Goal: Task Accomplishment & Management: Complete application form

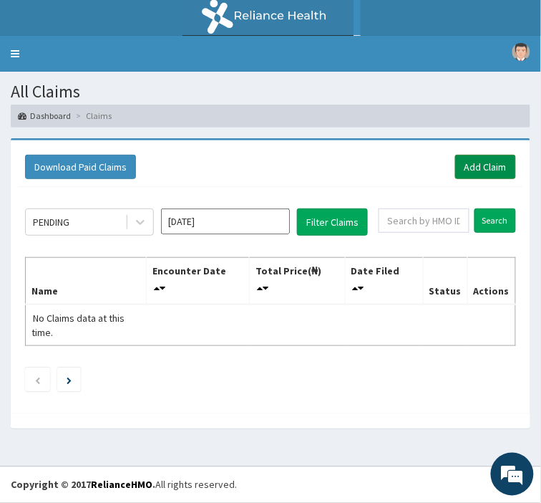
click at [483, 168] on link "Add Claim" at bounding box center [485, 167] width 61 height 24
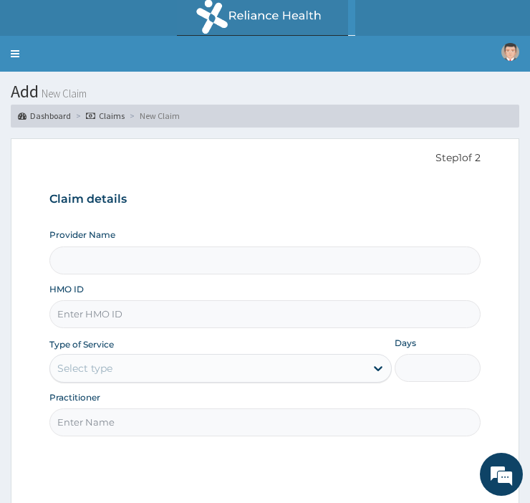
type input "[GEOGRAPHIC_DATA]"
click at [141, 322] on input "HMO ID" at bounding box center [264, 314] width 431 height 28
type input "EKI/10021/C"
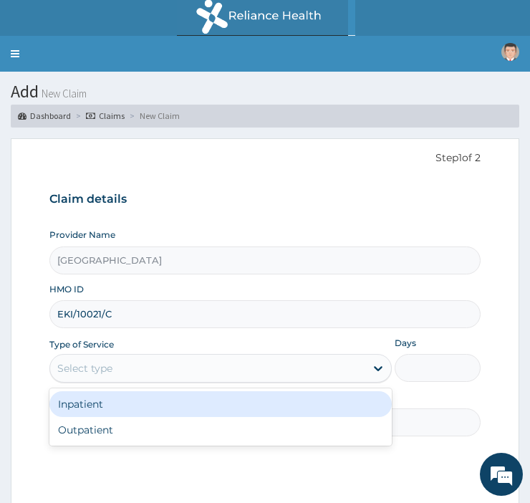
click at [130, 373] on div "Select type" at bounding box center [207, 368] width 315 height 23
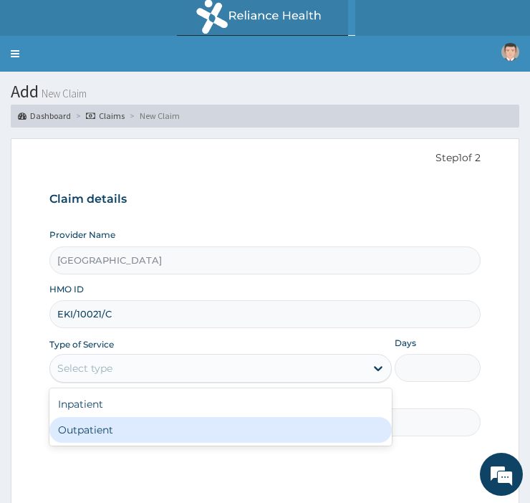
click at [112, 428] on div "Outpatient" at bounding box center [220, 430] width 342 height 26
type input "1"
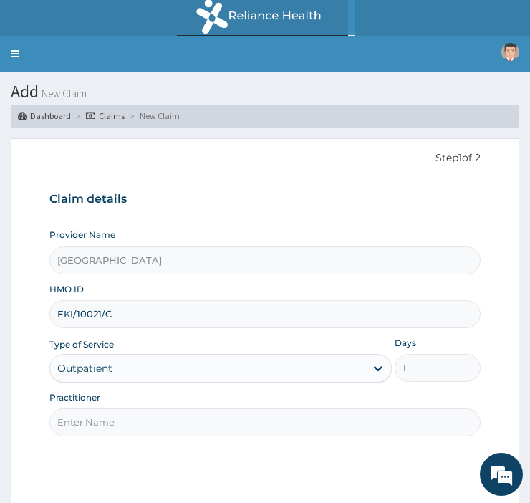
click at [110, 425] on input "Practitioner" at bounding box center [264, 422] width 431 height 28
type input "DR EMMANUEL"
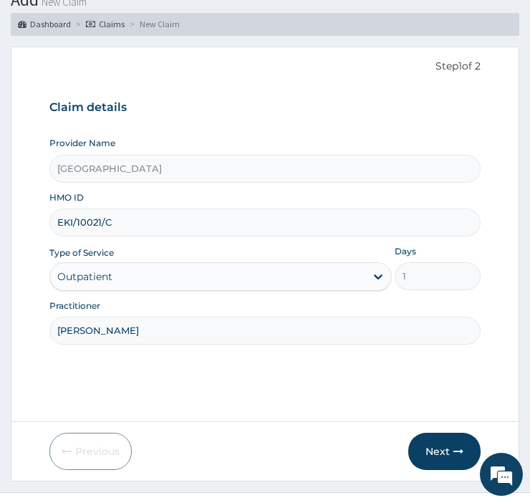
scroll to position [106, 0]
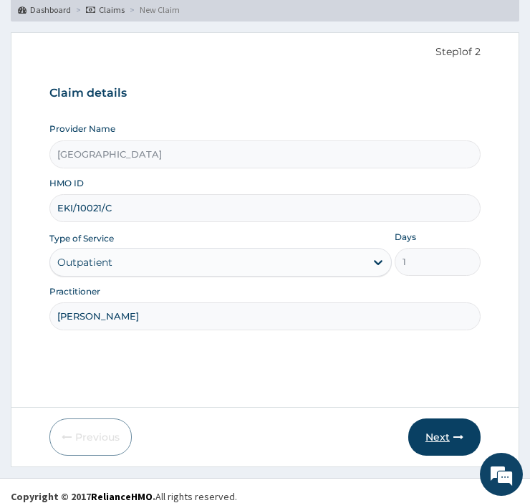
click at [428, 449] on button "Next" at bounding box center [444, 436] width 72 height 37
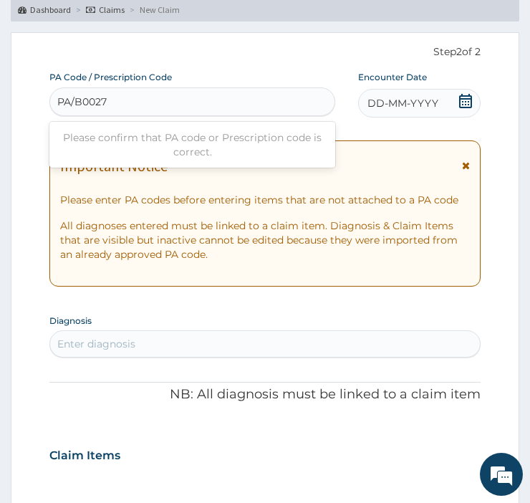
type input "PA/B0027B"
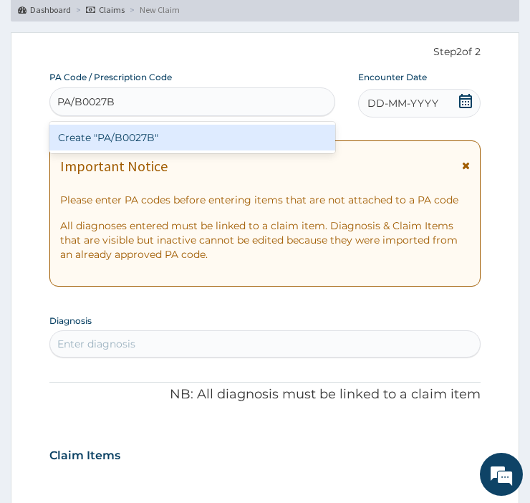
click at [133, 138] on div "Create "PA/B0027B"" at bounding box center [192, 138] width 286 height 26
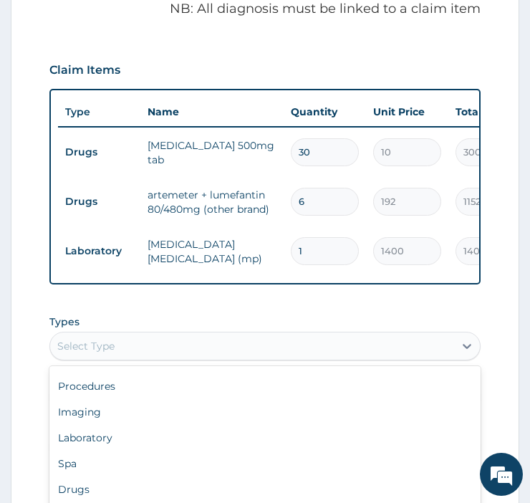
scroll to position [48, 0]
click at [113, 490] on div "Drugs" at bounding box center [264, 488] width 431 height 26
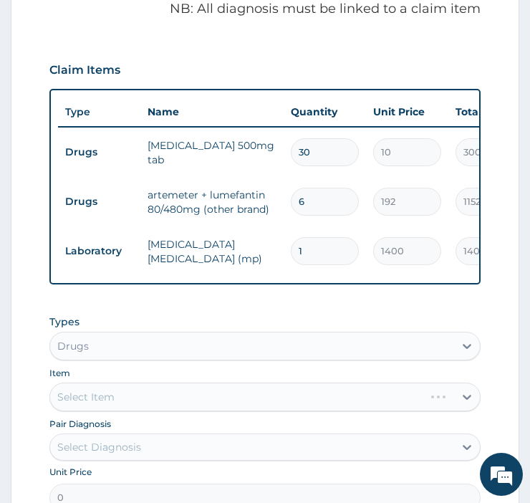
click at [188, 402] on div "Select Item" at bounding box center [264, 396] width 431 height 29
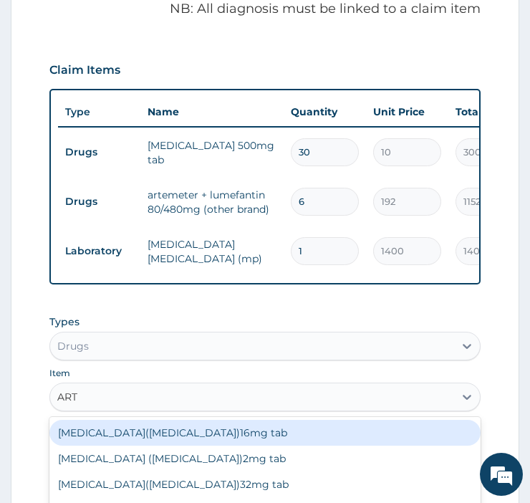
type input "ARTE"
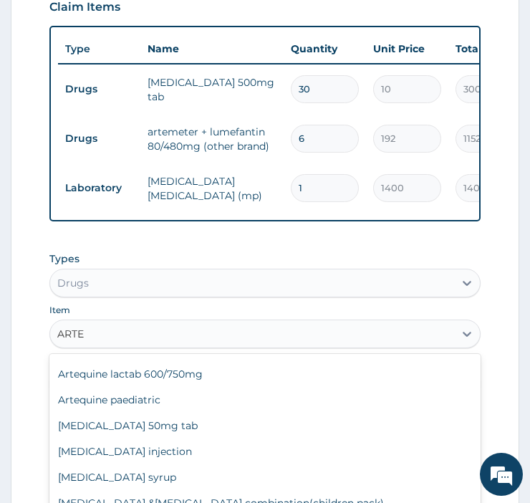
scroll to position [636, 0]
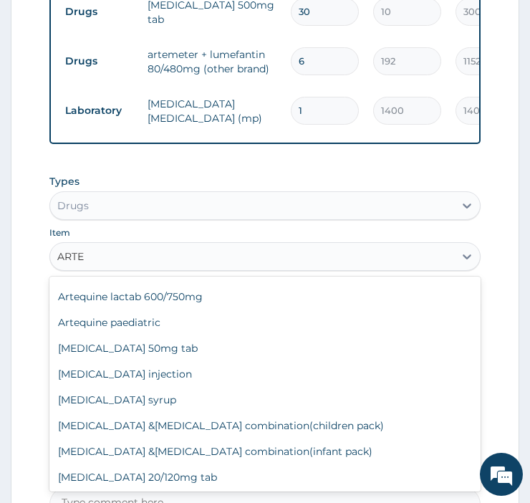
click at [155, 387] on div "Artesunate injection" at bounding box center [264, 374] width 431 height 26
type input "1140"
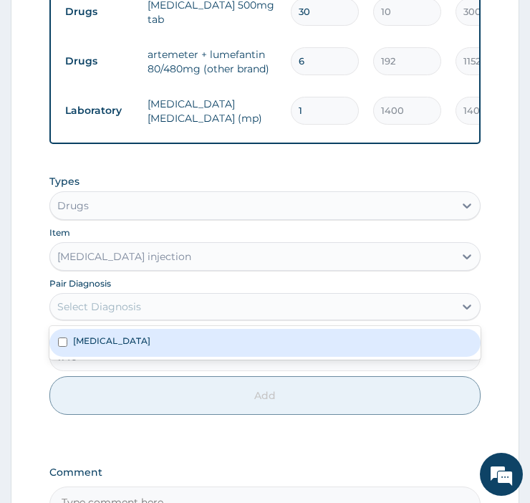
click at [62, 346] on input "checkbox" at bounding box center [62, 341] width 9 height 9
checkbox input "true"
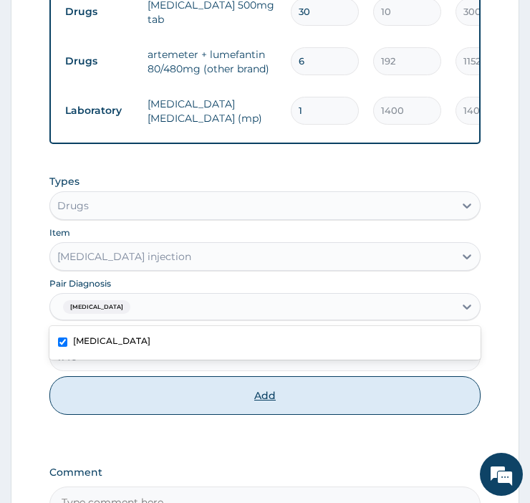
click at [210, 406] on button "Add" at bounding box center [264, 395] width 431 height 39
type input "0"
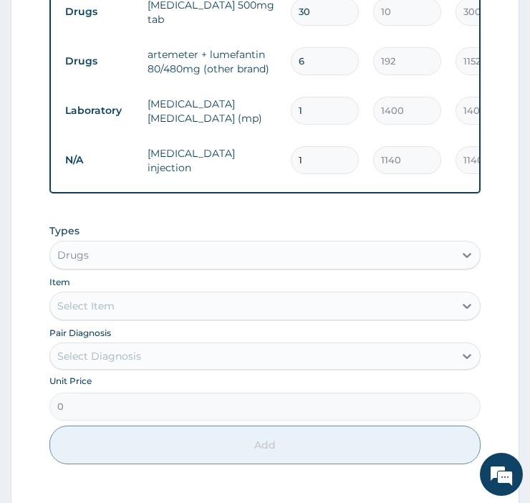
click at [306, 160] on input "1" at bounding box center [325, 160] width 68 height 28
type input "0.00"
type input "6"
type input "6840.00"
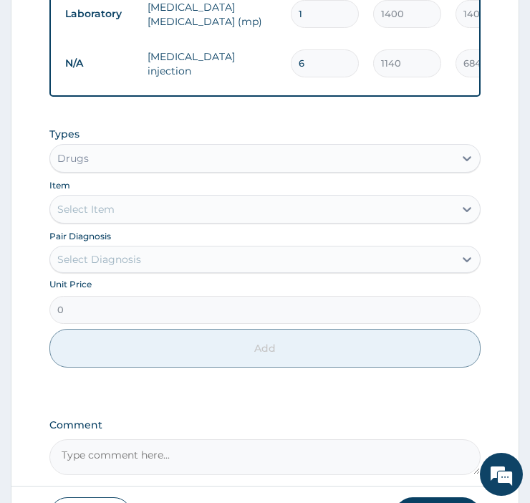
scroll to position [834, 0]
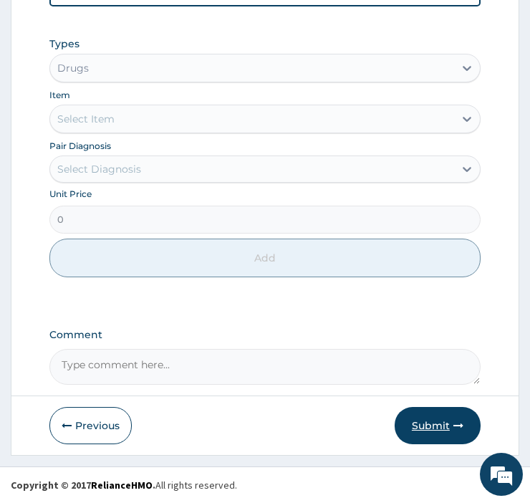
click at [433, 434] on button "Submit" at bounding box center [437, 425] width 86 height 37
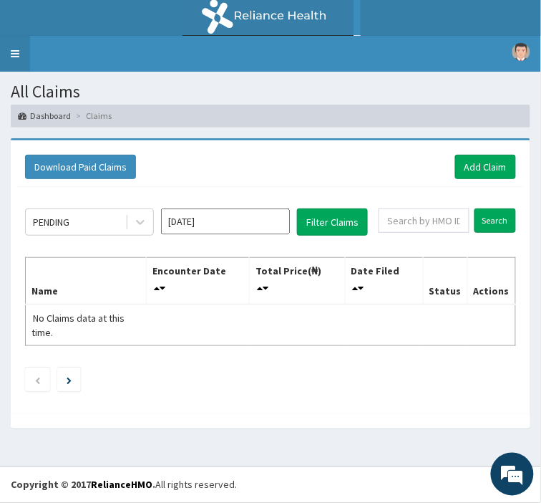
click at [11, 56] on link "Toggle navigation" at bounding box center [15, 54] width 30 height 36
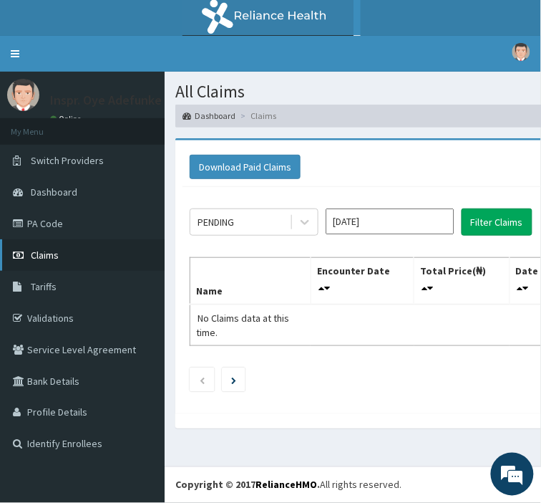
click at [34, 244] on link "Claims" at bounding box center [82, 254] width 165 height 31
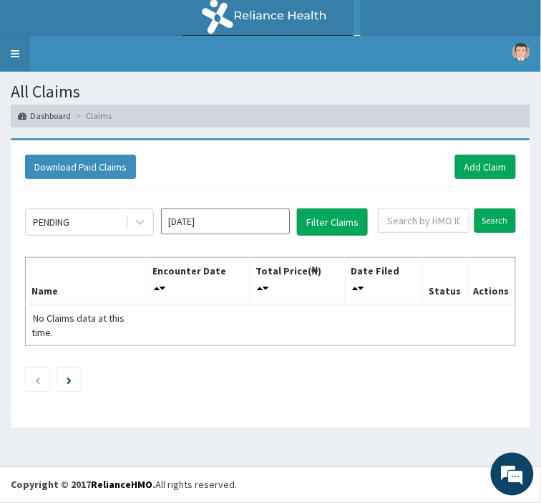
click at [8, 43] on link "Toggle navigation" at bounding box center [15, 54] width 30 height 36
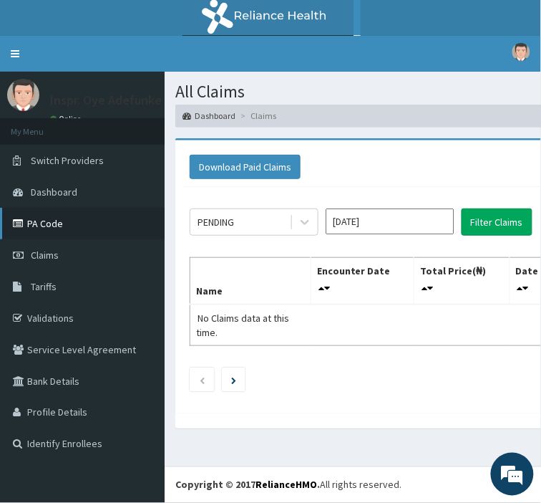
click at [27, 215] on link "PA Code" at bounding box center [82, 223] width 165 height 31
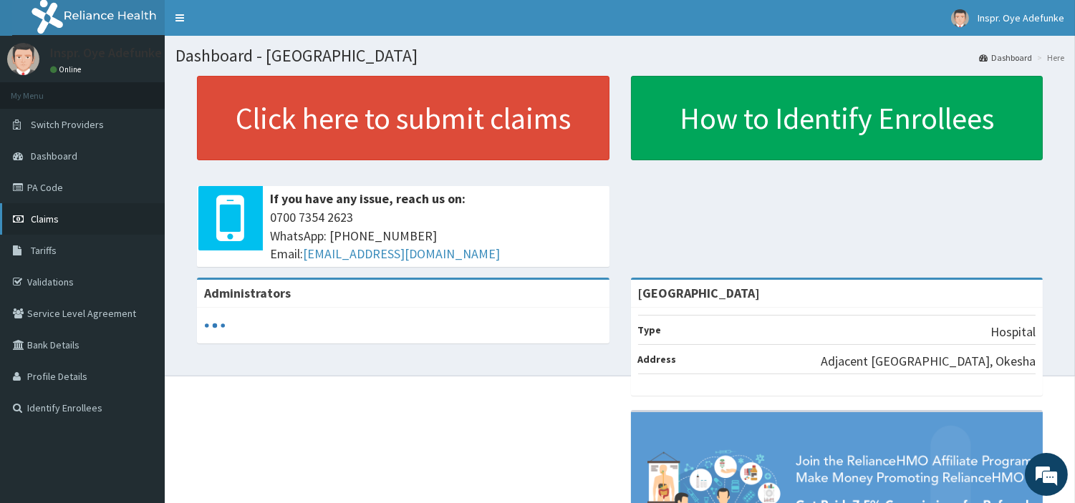
click at [39, 213] on span "Claims" at bounding box center [45, 219] width 28 height 13
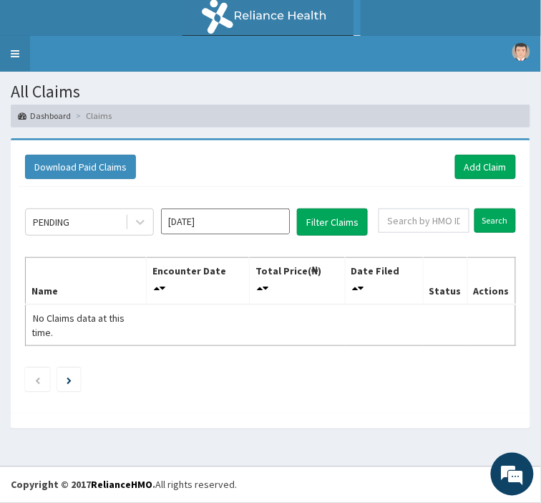
click at [15, 53] on link "Toggle navigation" at bounding box center [15, 54] width 30 height 36
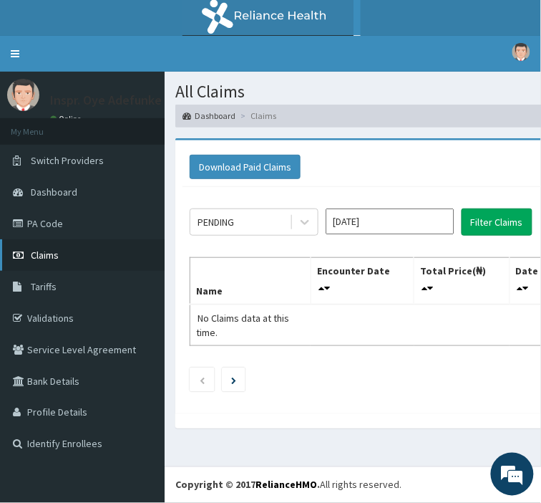
click at [42, 263] on link "Claims" at bounding box center [82, 254] width 165 height 31
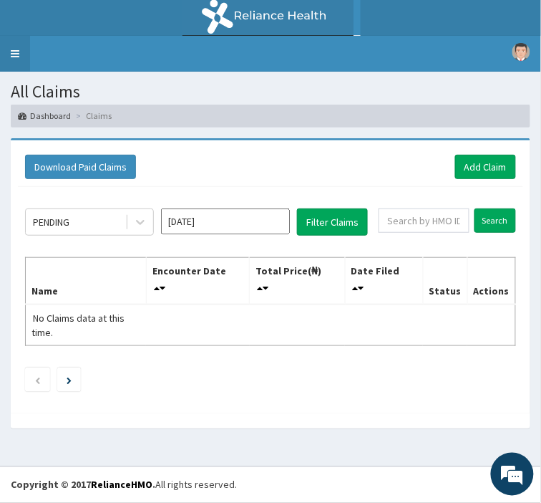
click at [4, 45] on link "Toggle navigation" at bounding box center [15, 54] width 30 height 36
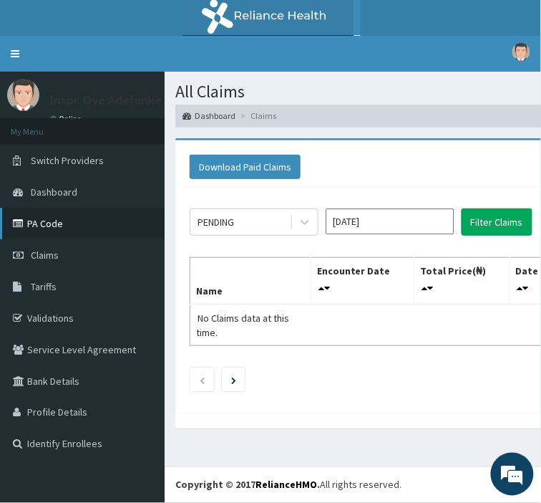
click at [52, 226] on link "PA Code" at bounding box center [82, 223] width 165 height 31
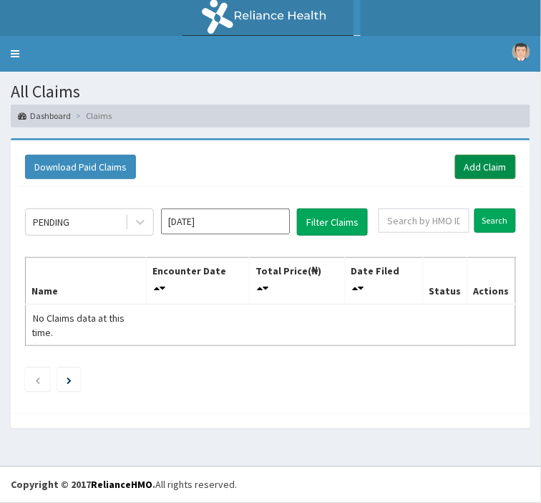
click at [483, 166] on link "Add Claim" at bounding box center [485, 167] width 61 height 24
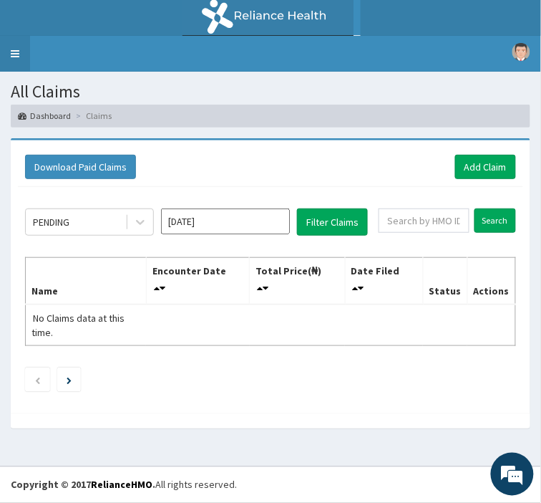
click at [9, 66] on link "Toggle navigation" at bounding box center [15, 54] width 30 height 36
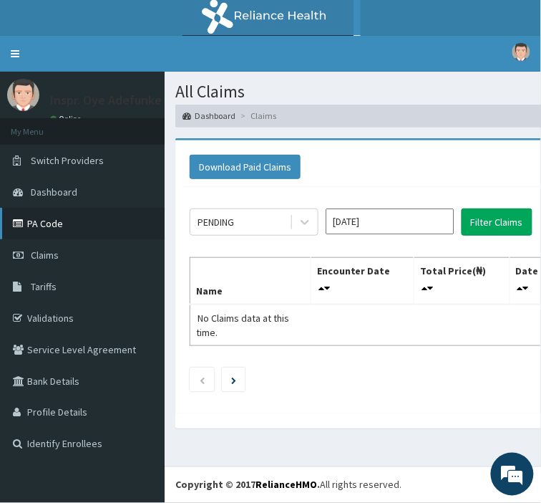
click at [46, 217] on link "PA Code" at bounding box center [82, 223] width 165 height 31
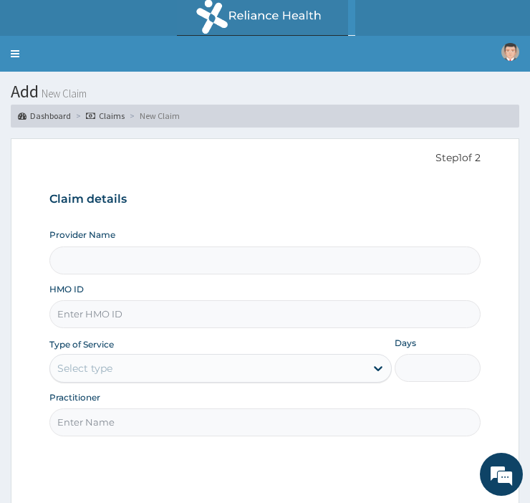
click at [115, 255] on input "Provider Name" at bounding box center [264, 260] width 431 height 28
type input "[GEOGRAPHIC_DATA]"
click at [110, 316] on input "HMO ID" at bounding box center [264, 314] width 431 height 28
type input "EKI/10021/C"
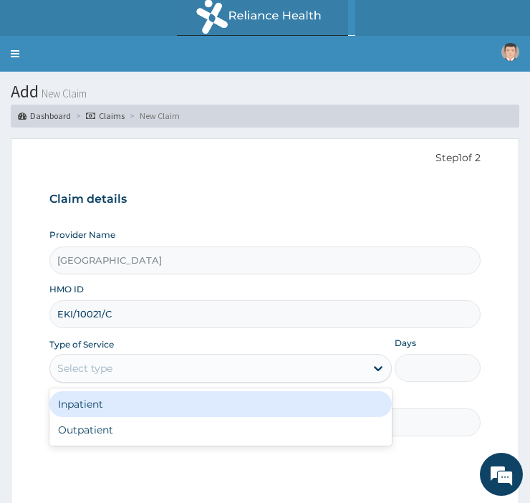
click at [160, 432] on div "Outpatient" at bounding box center [220, 430] width 342 height 26
type input "1"
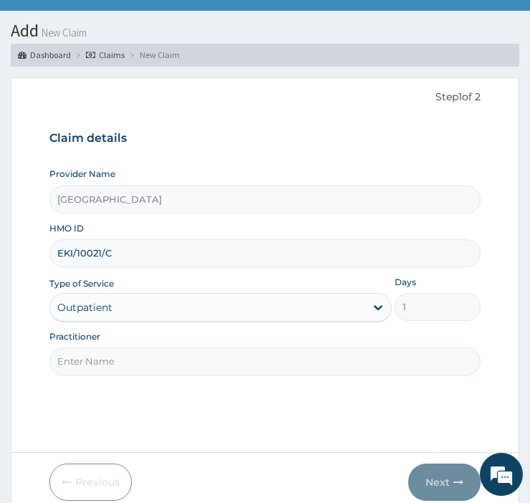
scroll to position [63, 0]
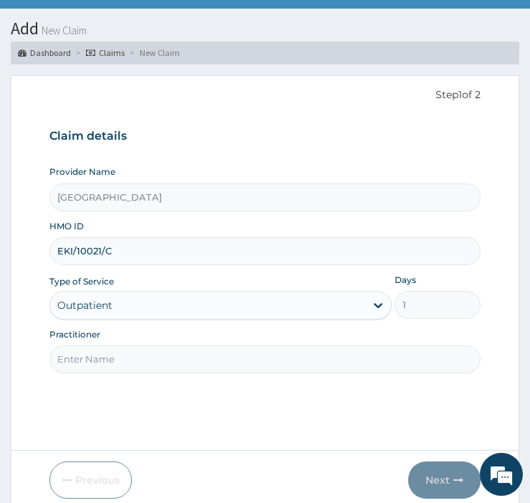
click at [198, 359] on input "Practitioner" at bounding box center [264, 359] width 431 height 28
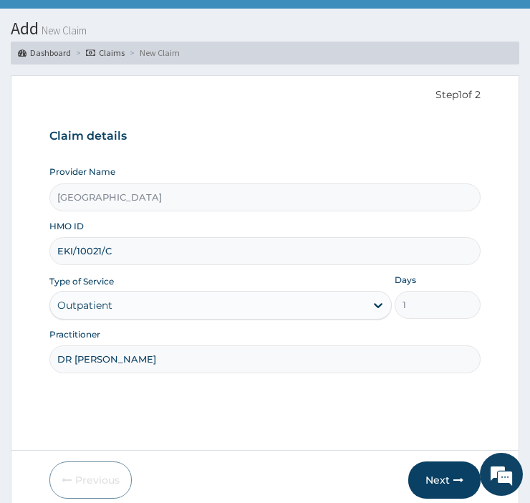
type input "DR EMMANUEL"
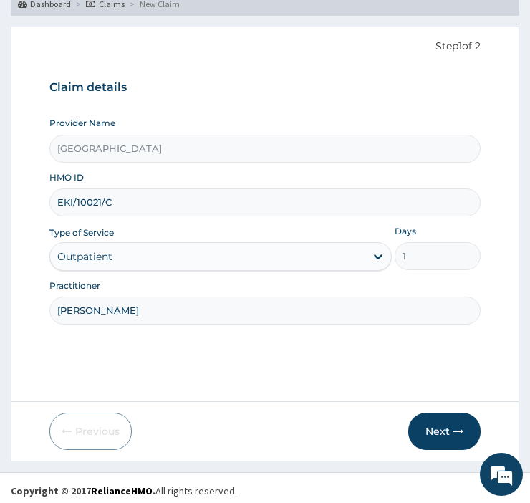
scroll to position [111, 0]
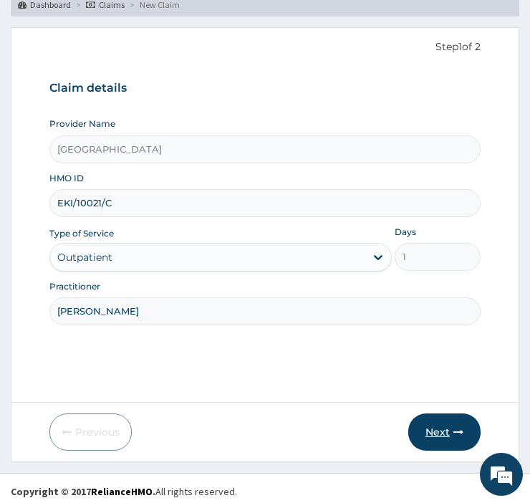
click at [440, 430] on button "Next" at bounding box center [444, 431] width 72 height 37
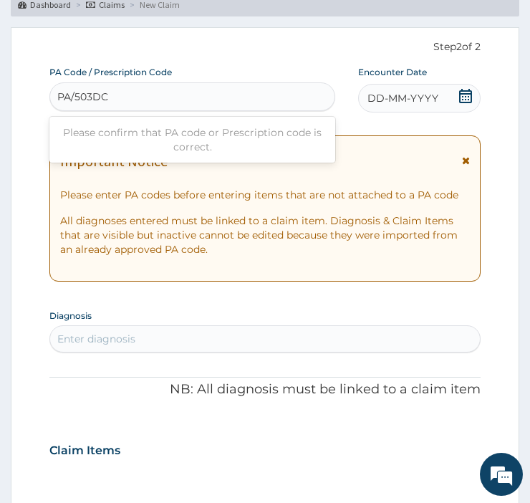
type input "PA/503DCB"
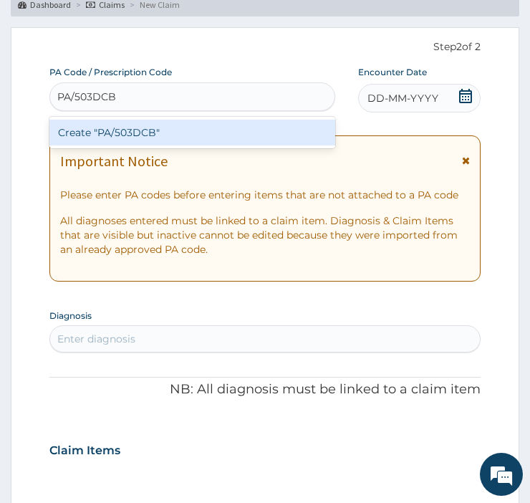
click at [87, 125] on div "Create "PA/503DCB"" at bounding box center [192, 133] width 286 height 26
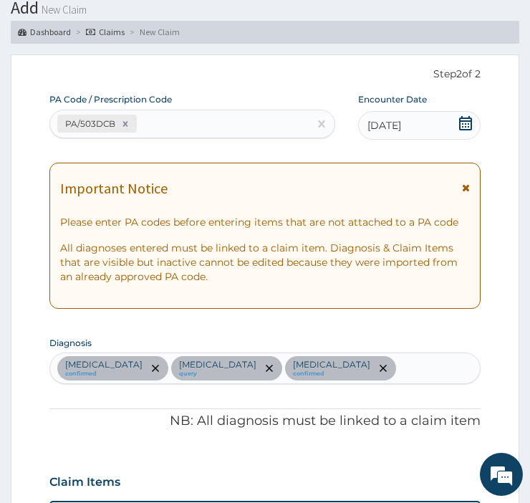
scroll to position [0, 0]
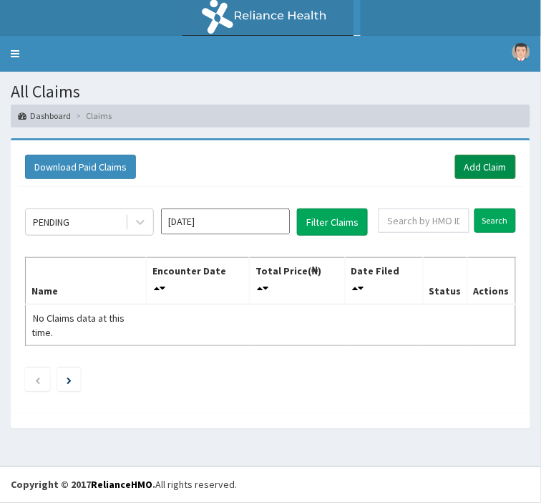
click at [471, 175] on link "Add Claim" at bounding box center [485, 167] width 61 height 24
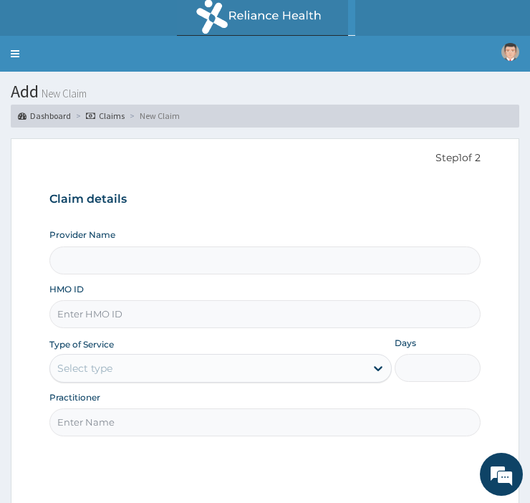
click at [133, 261] on input "Provider Name" at bounding box center [264, 260] width 431 height 28
type input "[GEOGRAPHIC_DATA]"
click at [147, 314] on input "HMO ID" at bounding box center [264, 314] width 431 height 28
type input "EKI/10021/D"
click at [15, 53] on link "Toggle navigation" at bounding box center [15, 54] width 30 height 36
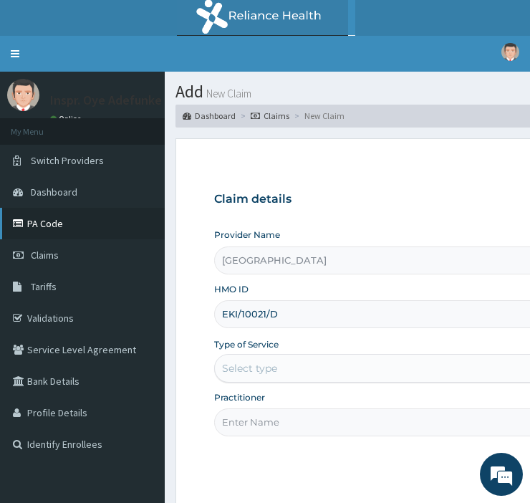
click at [61, 225] on link "PA Code" at bounding box center [82, 223] width 165 height 31
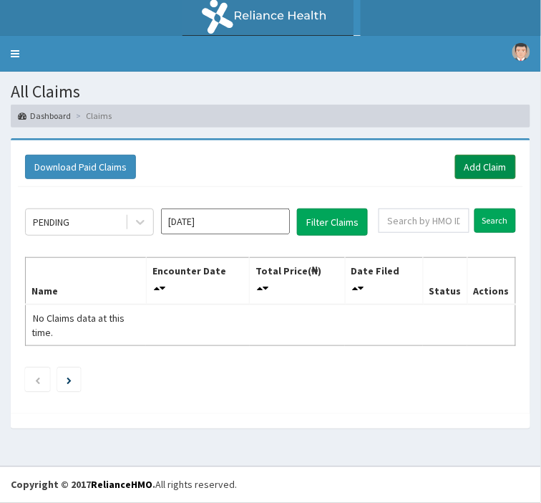
click at [487, 170] on link "Add Claim" at bounding box center [485, 167] width 61 height 24
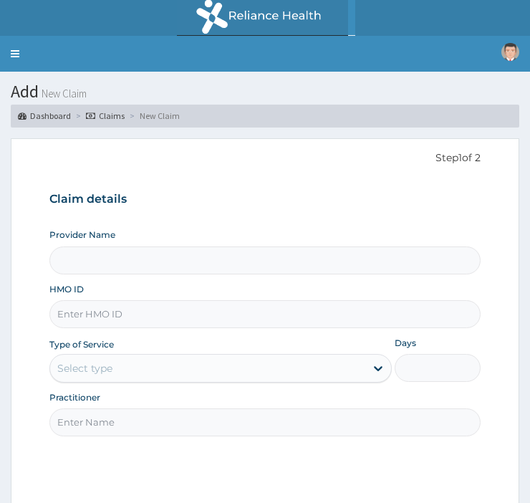
click at [143, 258] on input "Provider Name" at bounding box center [264, 260] width 431 height 28
click at [84, 260] on input "Provider Name" at bounding box center [264, 260] width 431 height 28
click at [111, 256] on input "Provider Name" at bounding box center [264, 260] width 431 height 28
type input "[GEOGRAPHIC_DATA]"
click at [107, 314] on input "HMO ID" at bounding box center [264, 314] width 431 height 28
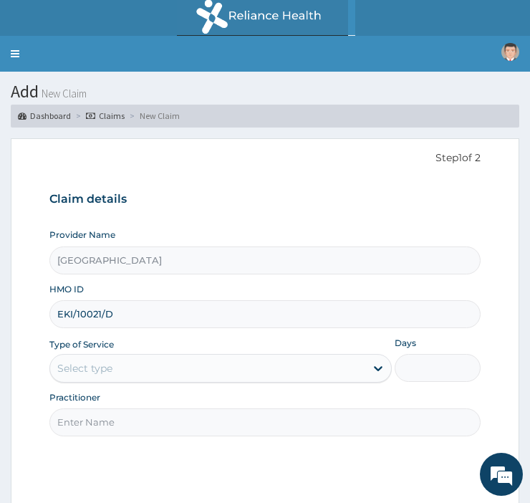
type input "EKI/10021/D"
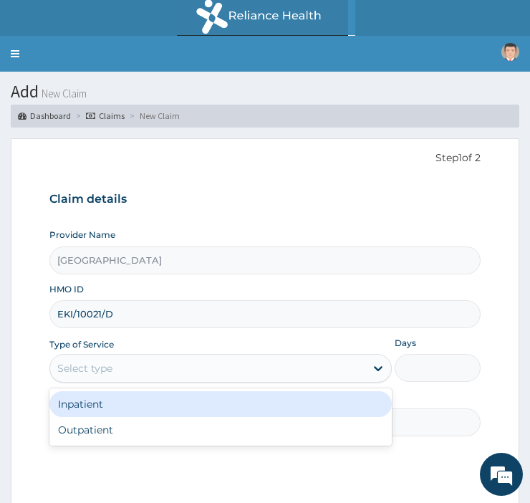
click at [138, 434] on div "Outpatient" at bounding box center [220, 430] width 342 height 26
type input "1"
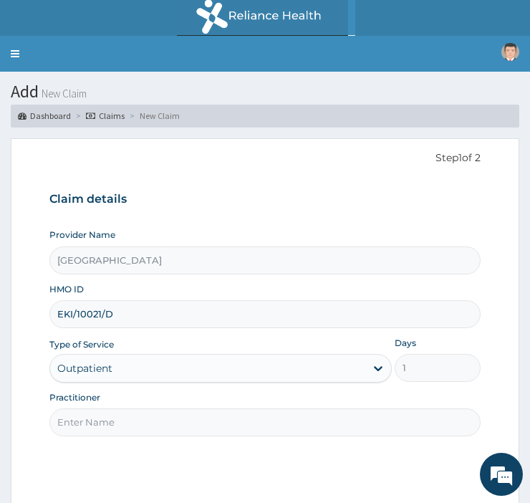
click at [152, 428] on input "Practitioner" at bounding box center [264, 422] width 431 height 28
type input "DR EMMANUEL"
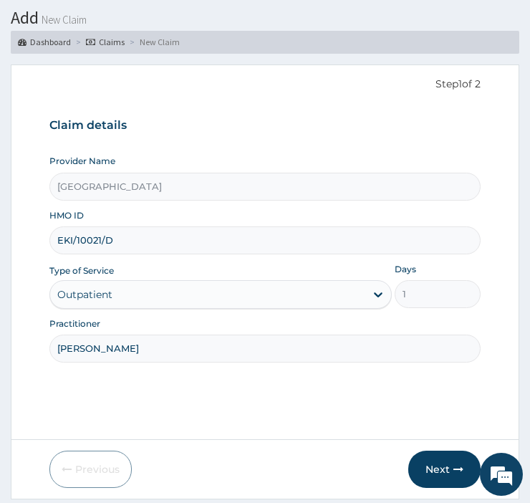
scroll to position [117, 0]
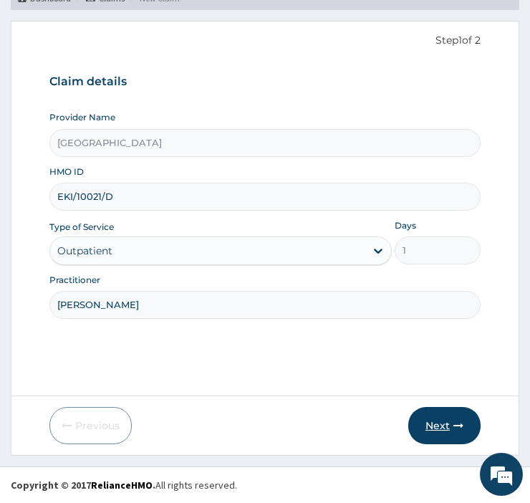
click at [435, 422] on button "Next" at bounding box center [444, 425] width 72 height 37
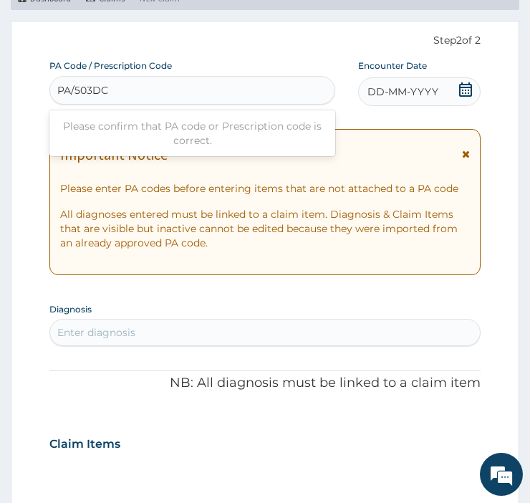
type input "PA/503DCB"
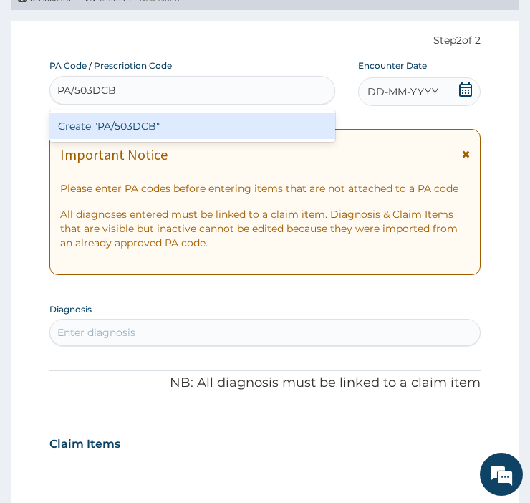
click at [204, 131] on div "Create "PA/503DCB"" at bounding box center [192, 126] width 286 height 26
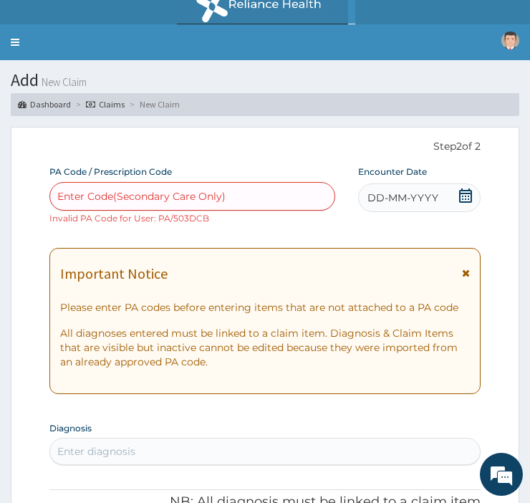
scroll to position [0, 0]
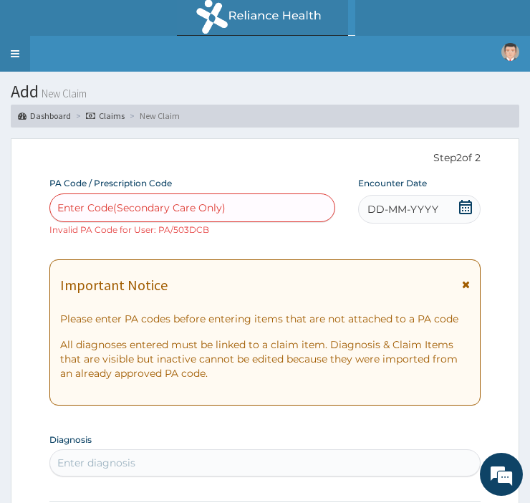
click at [15, 53] on link "Toggle navigation" at bounding box center [15, 54] width 30 height 36
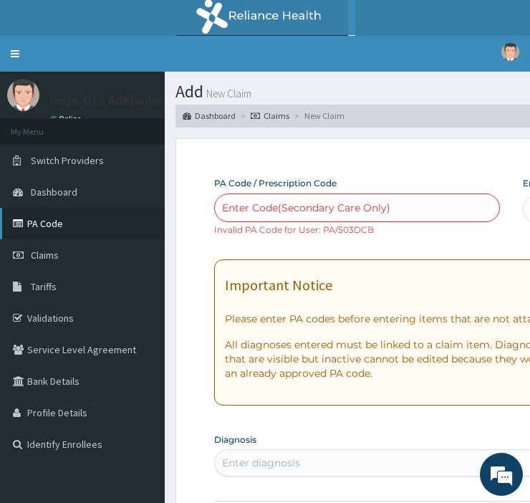
click at [54, 226] on link "PA Code" at bounding box center [82, 223] width 165 height 31
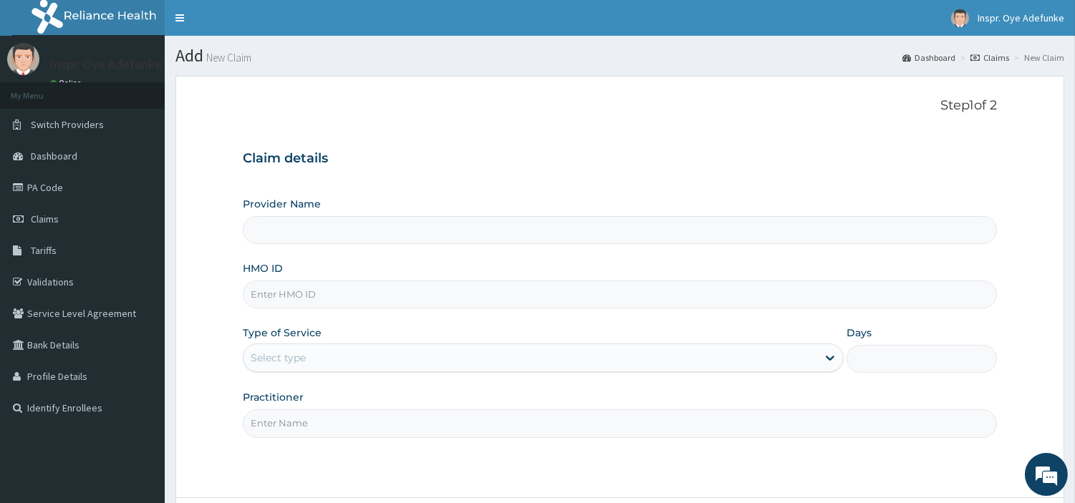
click at [491, 241] on input "Provider Name" at bounding box center [620, 230] width 754 height 28
click at [362, 243] on input "Provider Name" at bounding box center [620, 230] width 754 height 28
type input "[GEOGRAPHIC_DATA]"
click at [326, 292] on input "HMO ID" at bounding box center [620, 295] width 754 height 28
type input "EKI/10021/C"
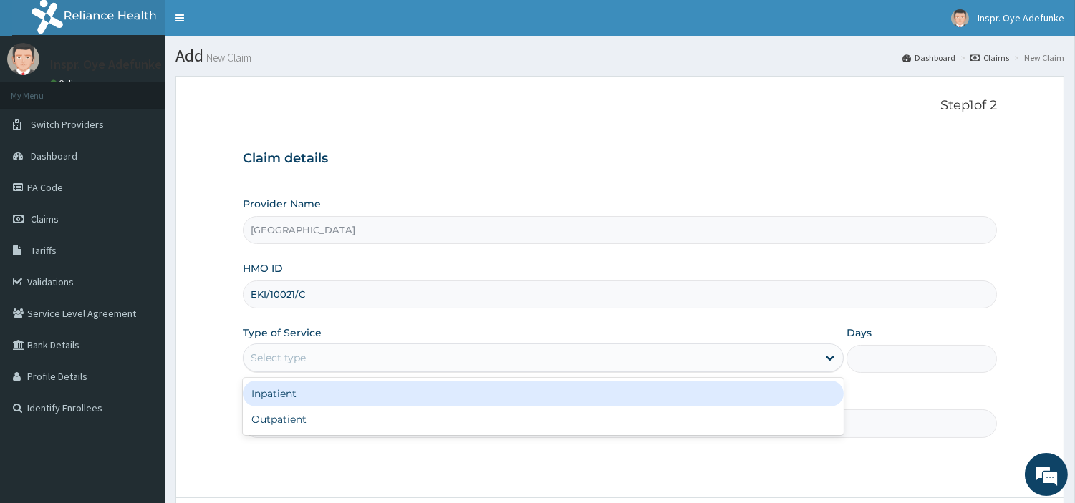
click at [407, 426] on div "Outpatient" at bounding box center [543, 420] width 601 height 26
type input "1"
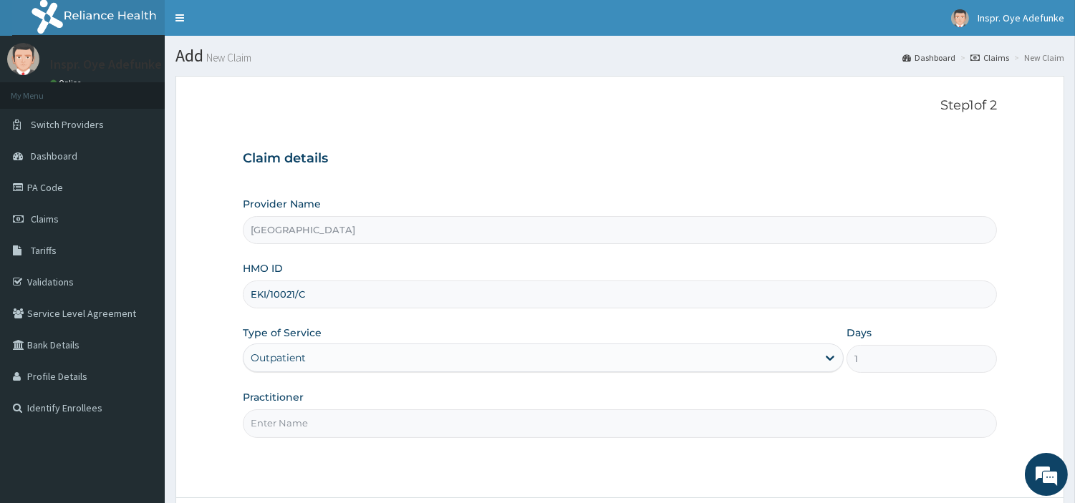
click at [428, 430] on input "Practitioner" at bounding box center [620, 423] width 754 height 28
type input "[PERSON_NAME]"
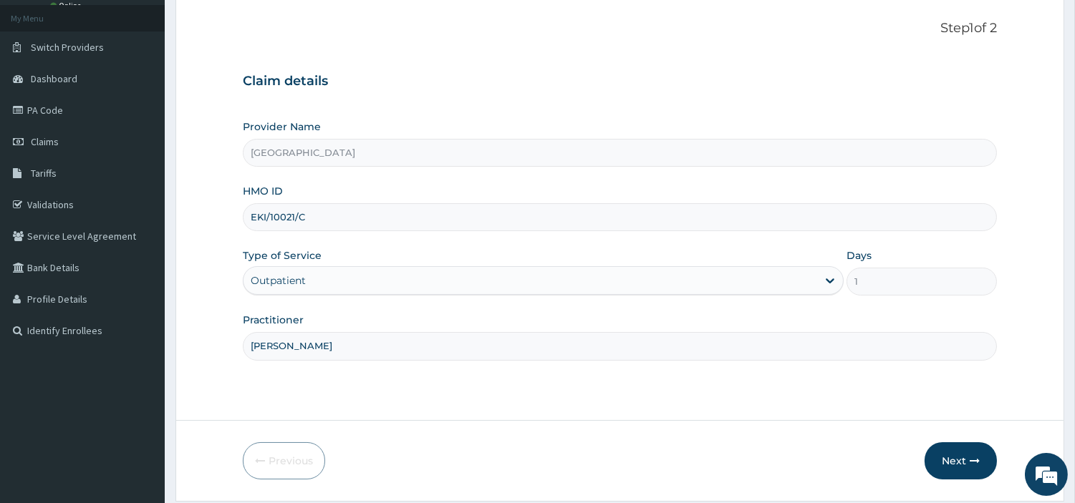
scroll to position [123, 0]
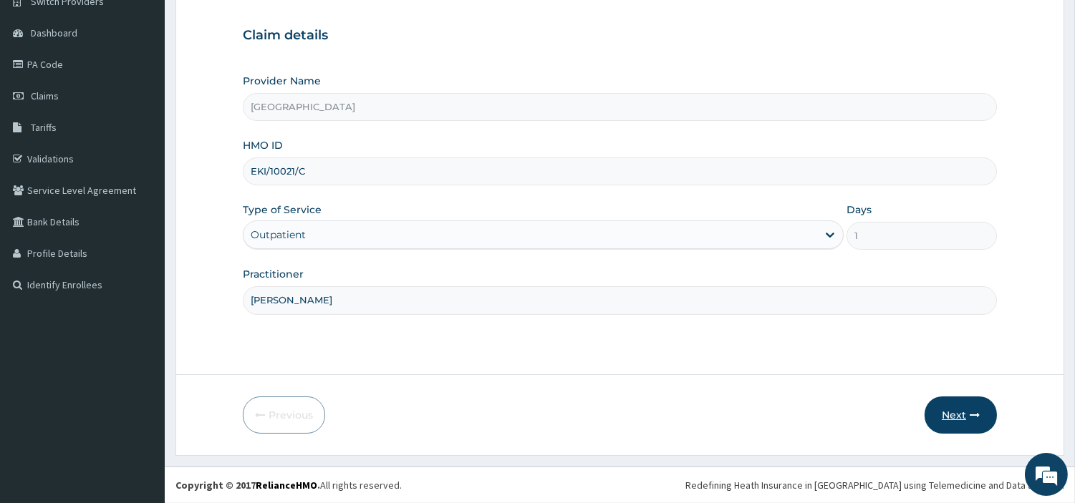
click at [958, 417] on button "Next" at bounding box center [960, 415] width 72 height 37
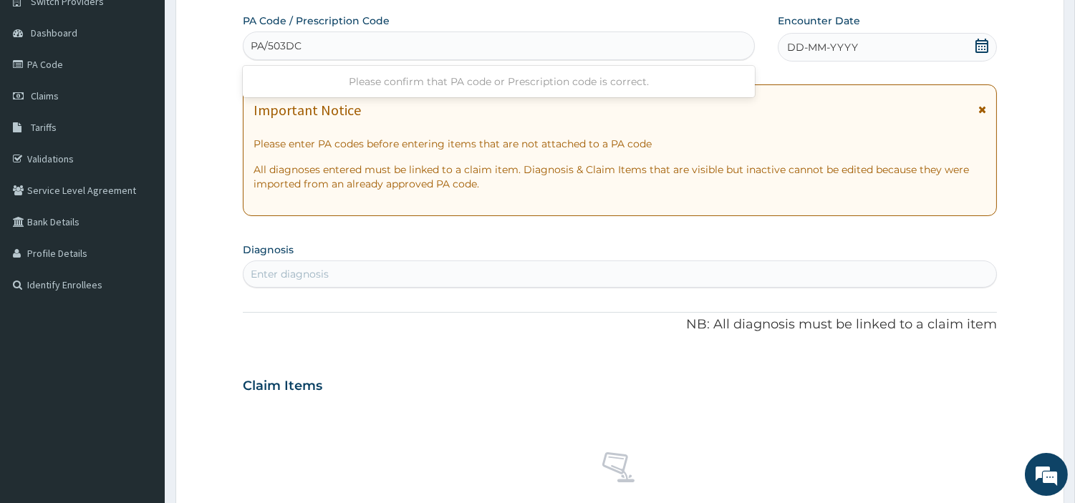
type input "PA/503DCB"
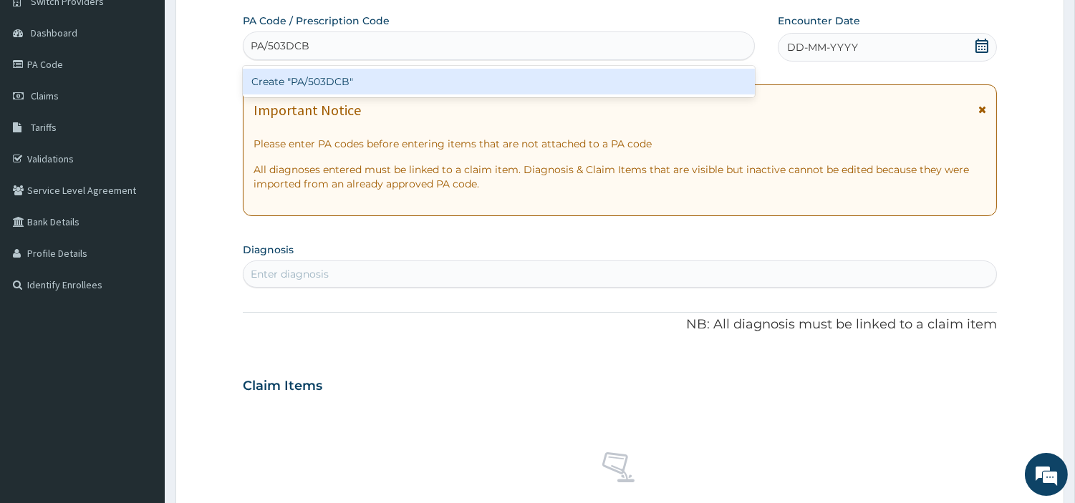
click at [503, 80] on div "Create "PA/503DCB"" at bounding box center [499, 82] width 512 height 26
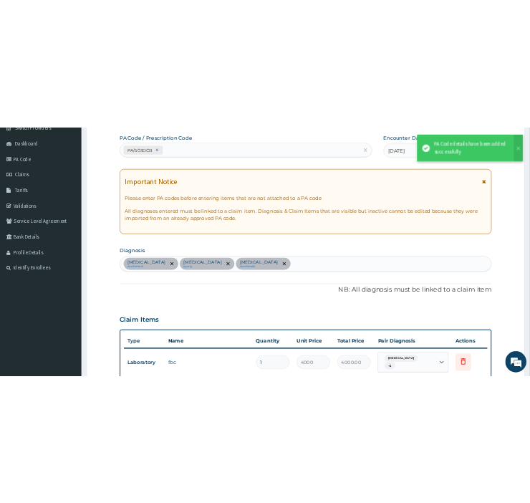
scroll to position [445, 0]
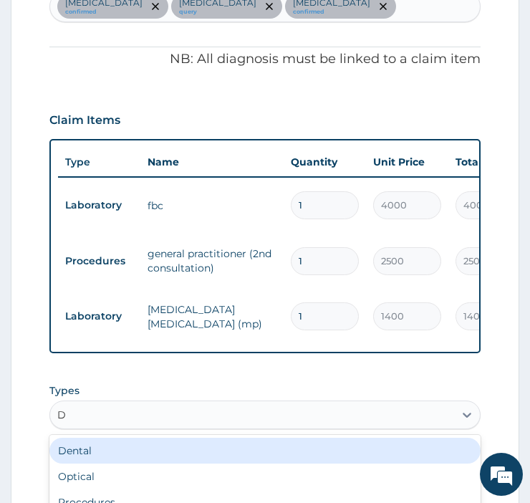
type input "DR"
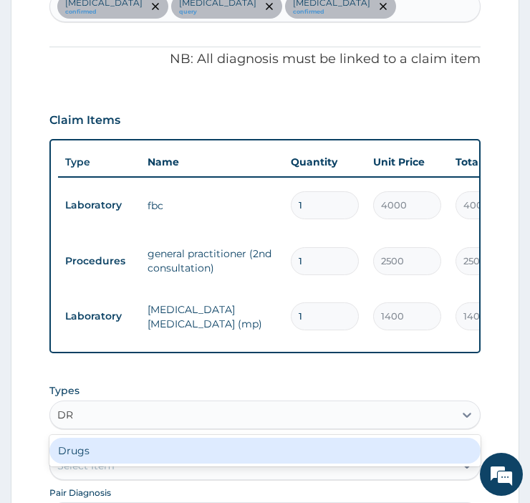
click at [103, 441] on div "Drugs" at bounding box center [264, 450] width 431 height 26
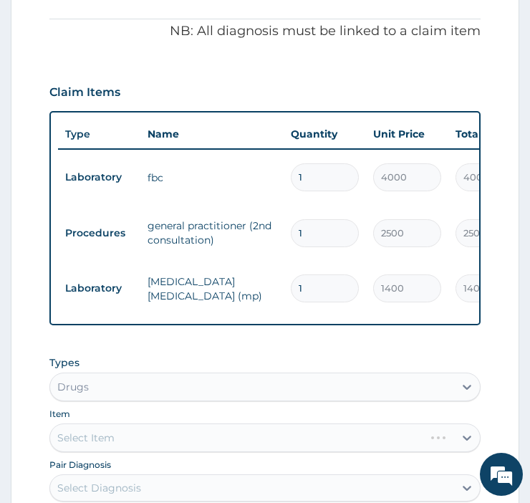
scroll to position [512, 0]
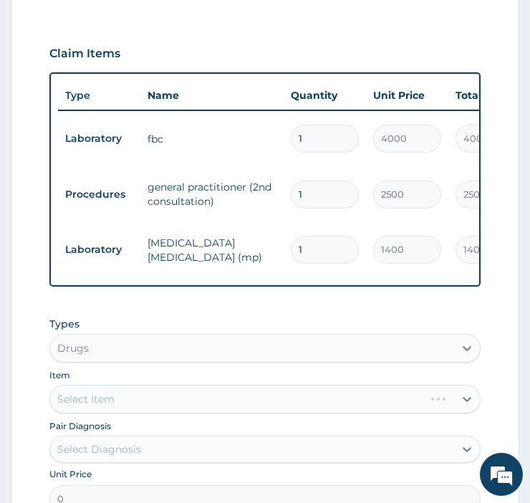
click at [464, 394] on div "Select Item" at bounding box center [264, 398] width 431 height 29
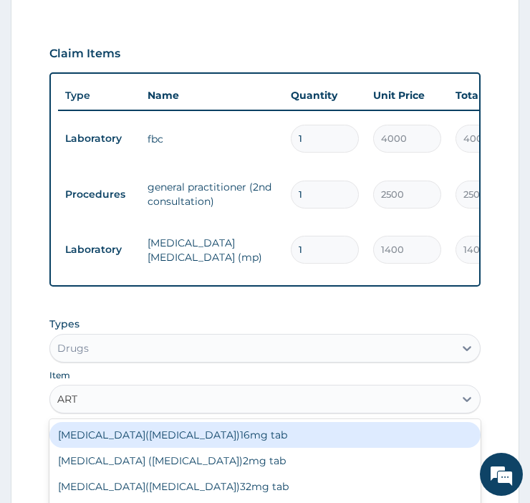
type input "ARTE"
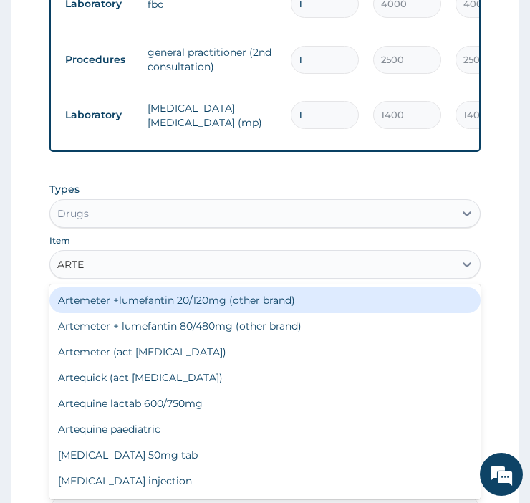
scroll to position [654, 0]
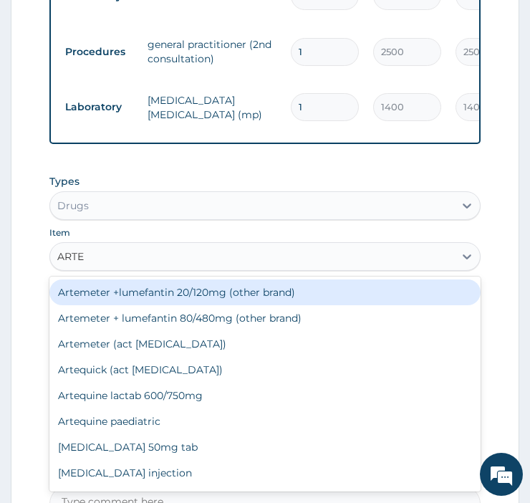
click at [155, 481] on div "Artesunate injection" at bounding box center [264, 473] width 431 height 26
type input "1140"
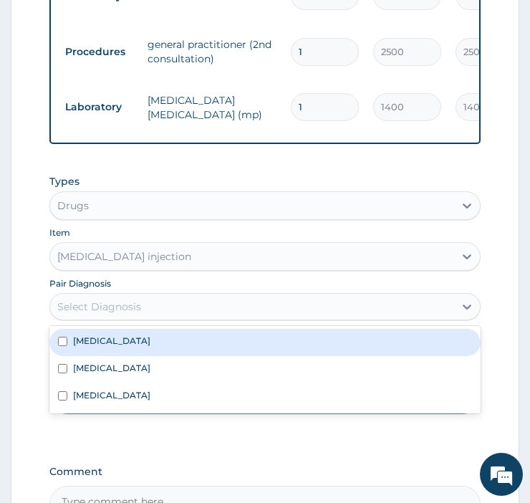
click at [62, 339] on input "checkbox" at bounding box center [62, 340] width 9 height 9
checkbox input "true"
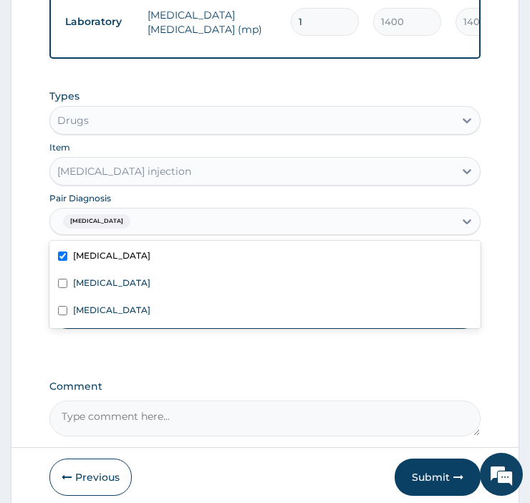
scroll to position [790, 0]
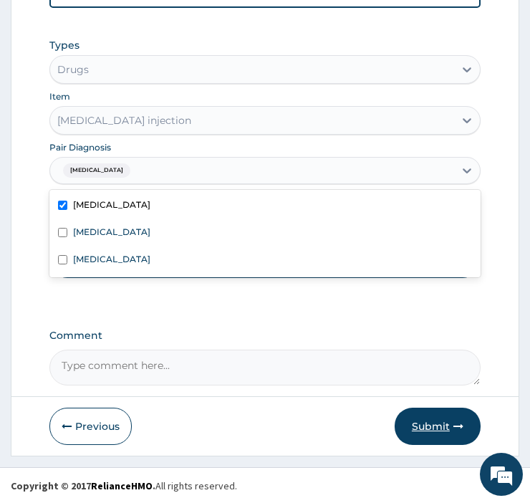
click at [432, 433] on button "Submit" at bounding box center [437, 425] width 86 height 37
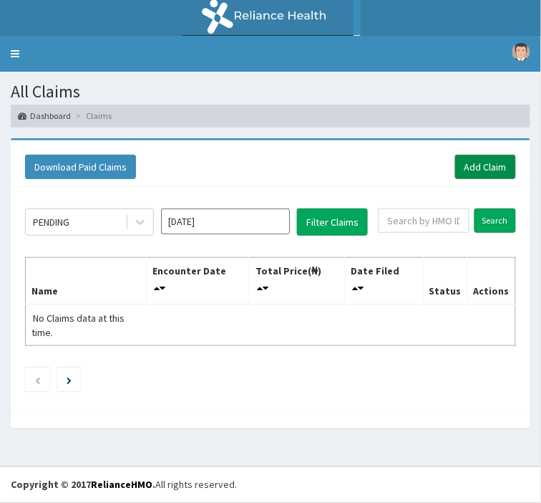
click at [472, 168] on link "Add Claim" at bounding box center [485, 167] width 61 height 24
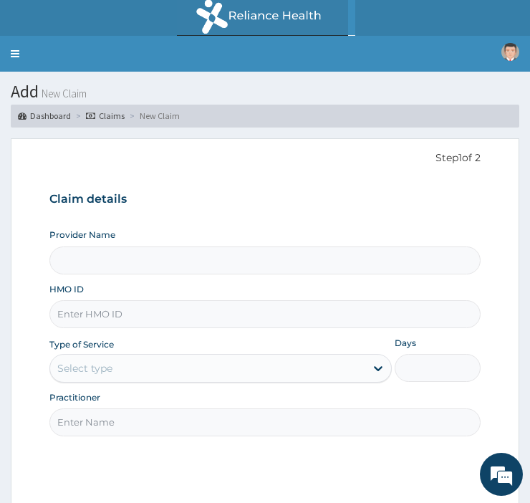
type input "[GEOGRAPHIC_DATA]"
click at [104, 313] on input "HMO ID" at bounding box center [264, 314] width 431 height 28
type input "EKI/10021/C"
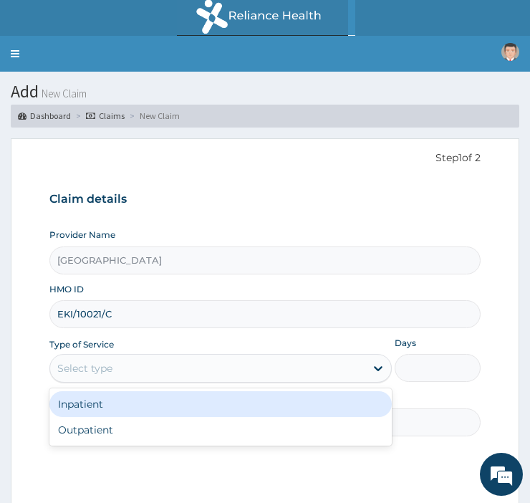
click at [122, 438] on div "Outpatient" at bounding box center [220, 430] width 342 height 26
type input "1"
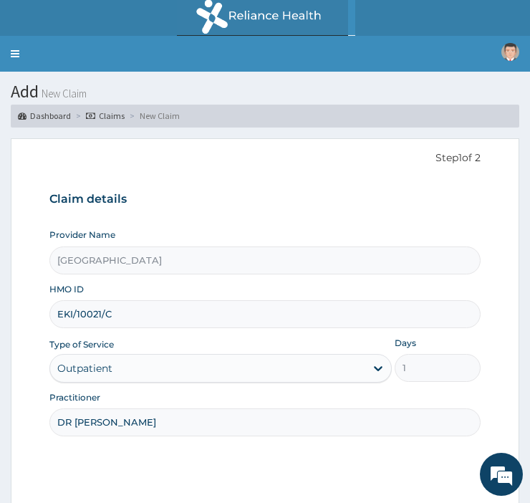
type input "[PERSON_NAME]"
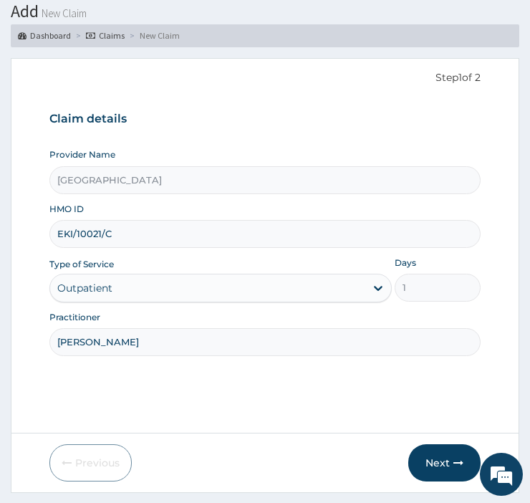
scroll to position [117, 0]
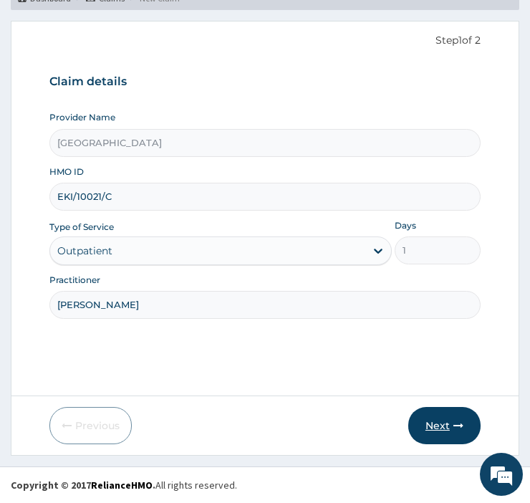
click at [441, 435] on button "Next" at bounding box center [444, 425] width 72 height 37
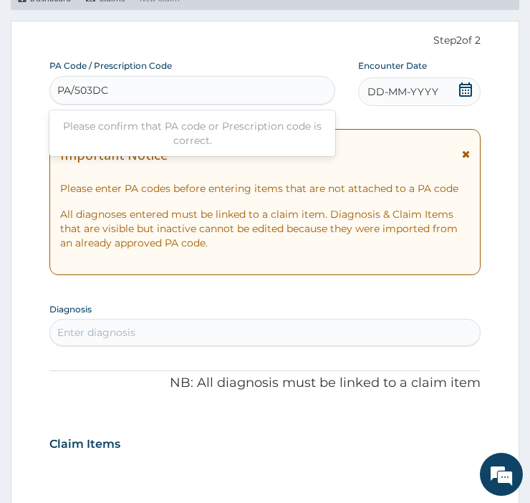
type input "PA/503DCB"
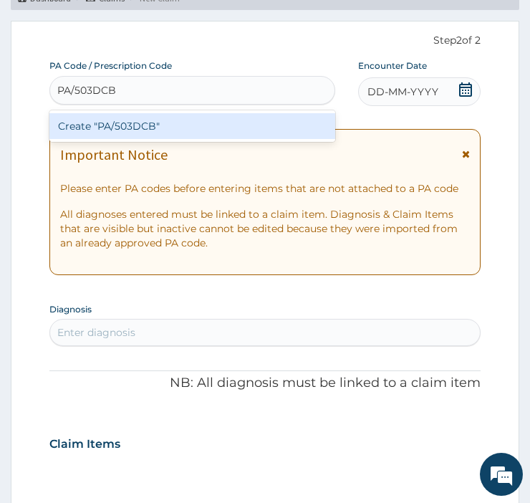
click at [159, 136] on div "Create "PA/503DCB"" at bounding box center [192, 126] width 286 height 26
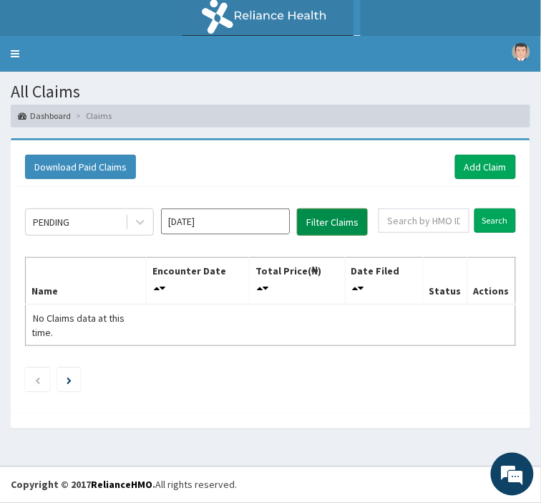
click at [338, 220] on button "Filter Claims" at bounding box center [332, 221] width 71 height 27
click at [315, 220] on button "Filter Claims" at bounding box center [332, 221] width 71 height 27
click at [419, 222] on input "text" at bounding box center [424, 220] width 91 height 24
type input "E"
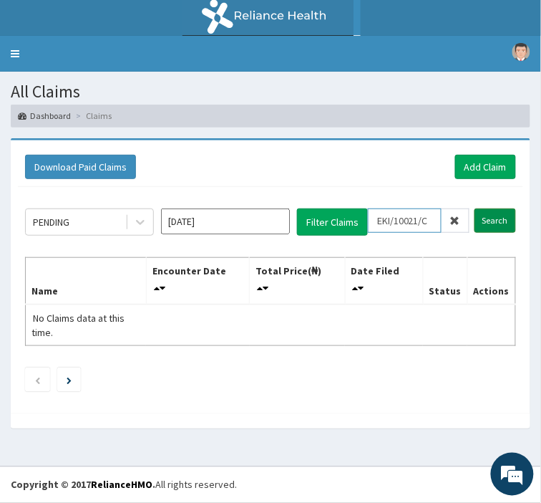
type input "EKI/10021/C"
click at [497, 220] on input "Search" at bounding box center [496, 220] width 42 height 24
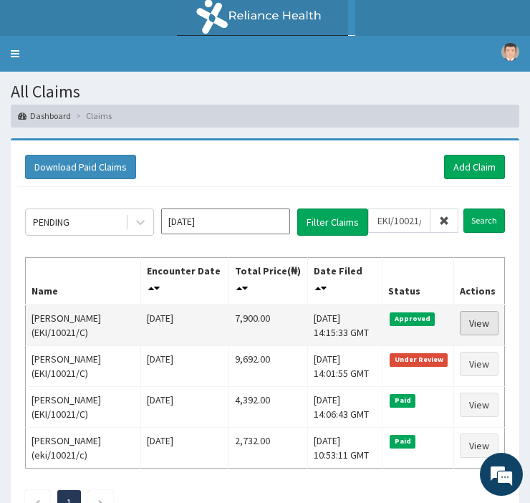
click at [489, 326] on link "View" at bounding box center [479, 323] width 39 height 24
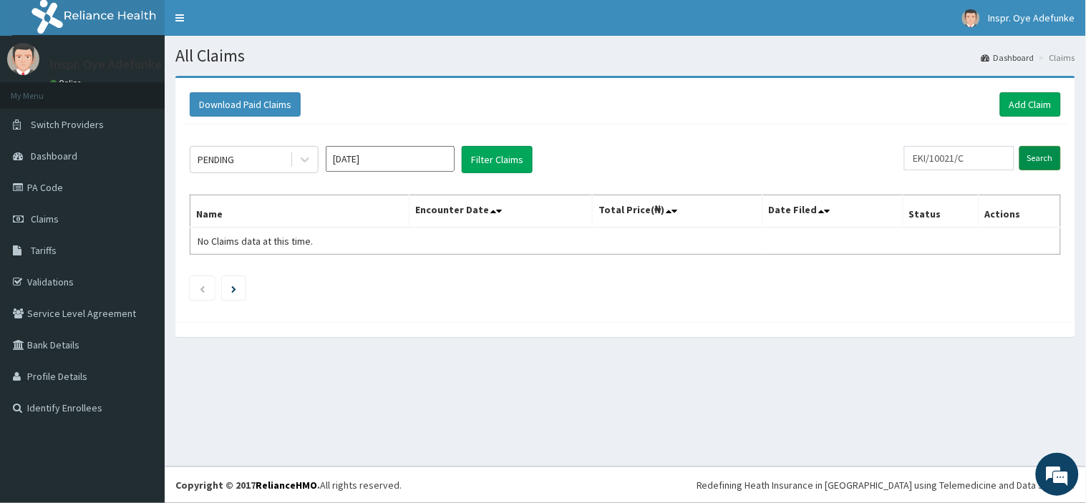
click at [1048, 162] on input "Search" at bounding box center [1040, 158] width 42 height 24
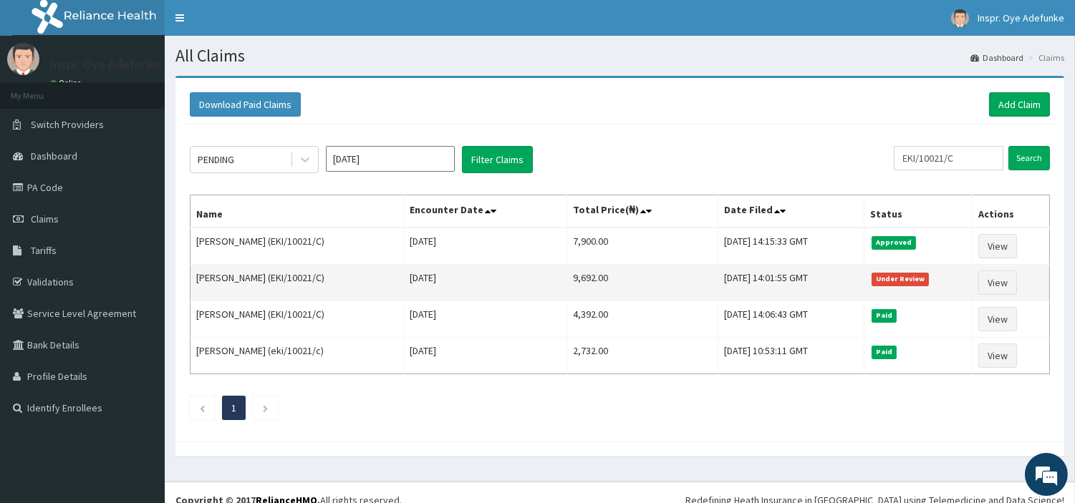
click at [902, 279] on span "Under Review" at bounding box center [900, 279] width 58 height 13
click at [1004, 287] on link "View" at bounding box center [997, 283] width 39 height 24
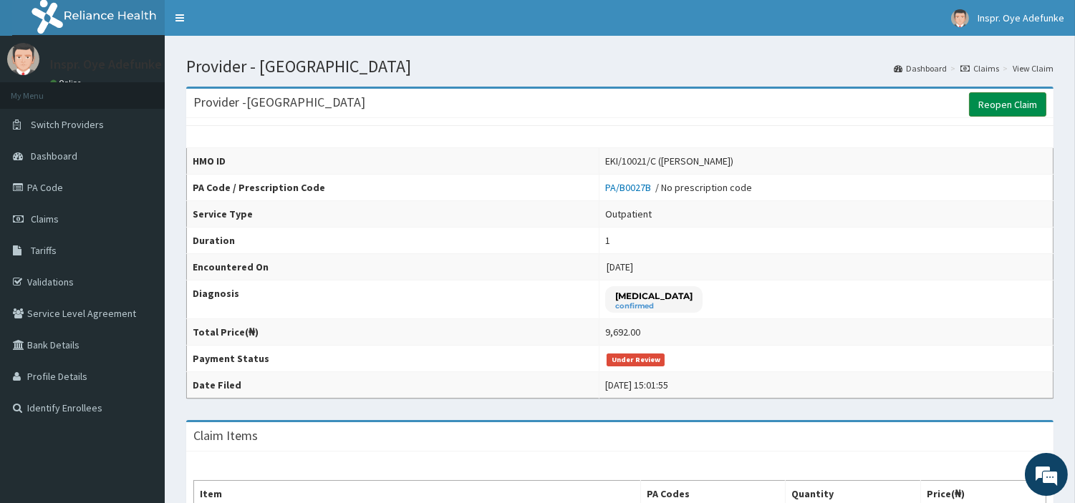
click at [1001, 102] on link "Reopen Claim" at bounding box center [1007, 104] width 77 height 24
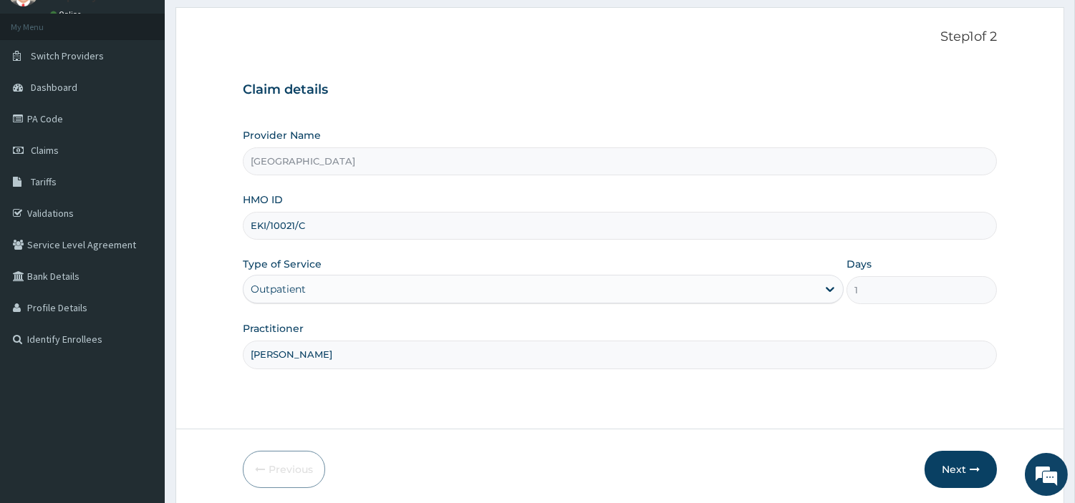
scroll to position [82, 0]
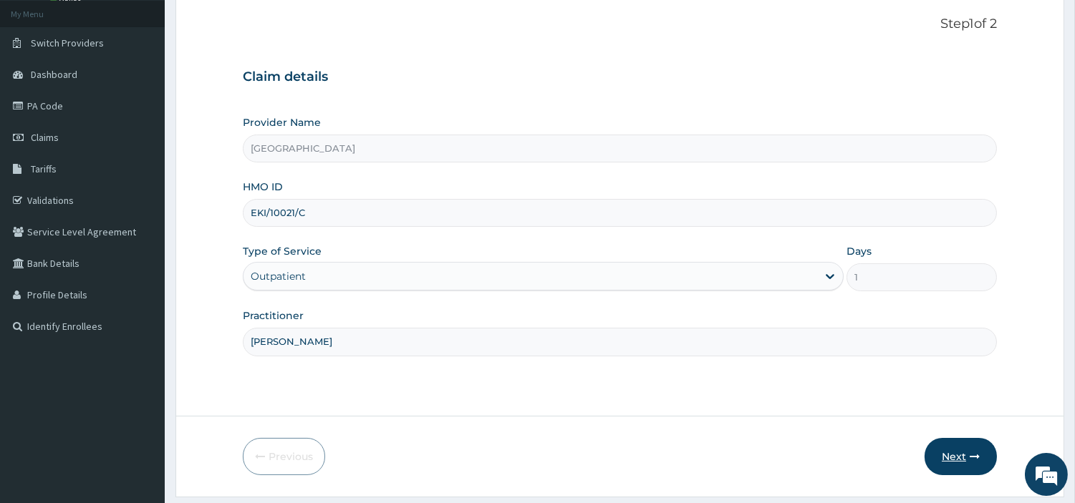
click at [946, 454] on button "Next" at bounding box center [960, 456] width 72 height 37
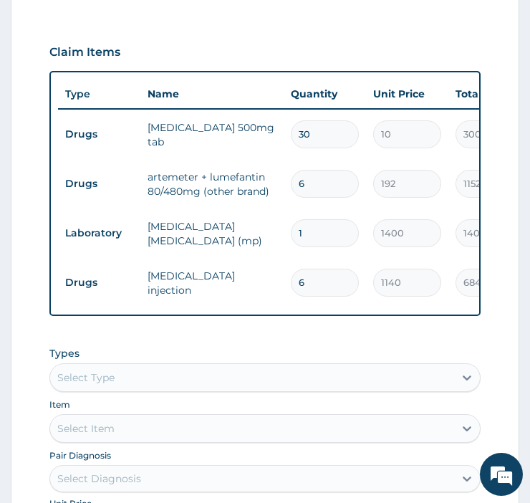
scroll to position [528, 0]
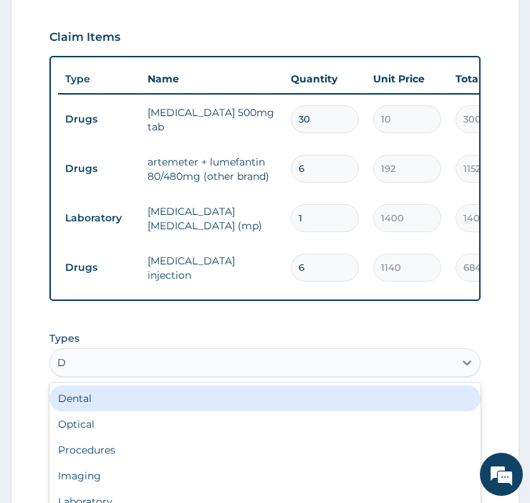
type input "DR"
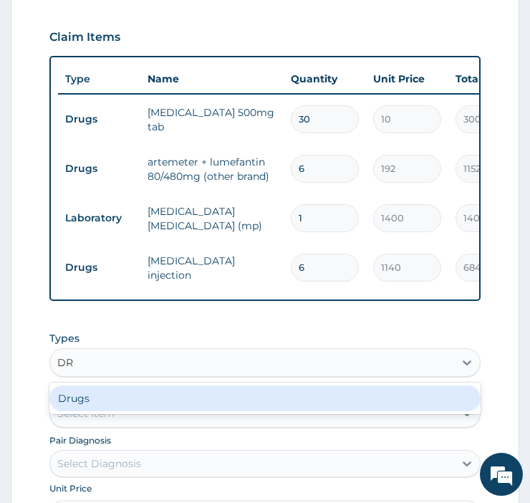
click at [141, 409] on div "Drugs" at bounding box center [264, 398] width 431 height 26
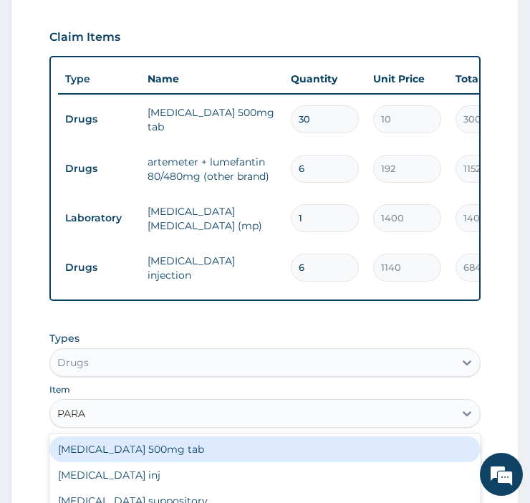
type input "PARAC"
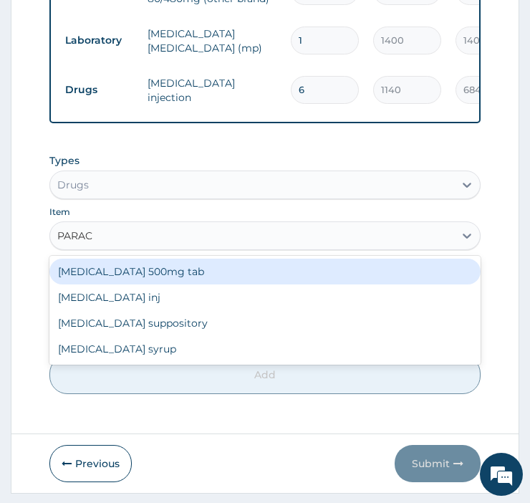
scroll to position [732, 0]
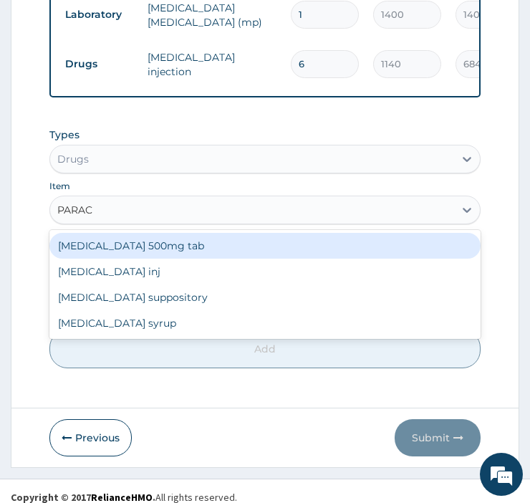
click at [82, 281] on div "[MEDICAL_DATA] inj" at bounding box center [264, 271] width 431 height 26
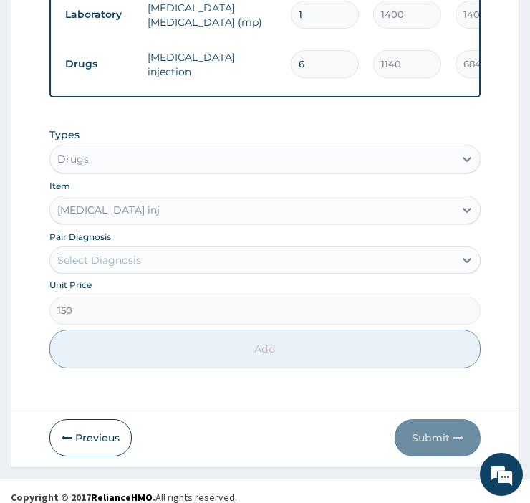
type input "150"
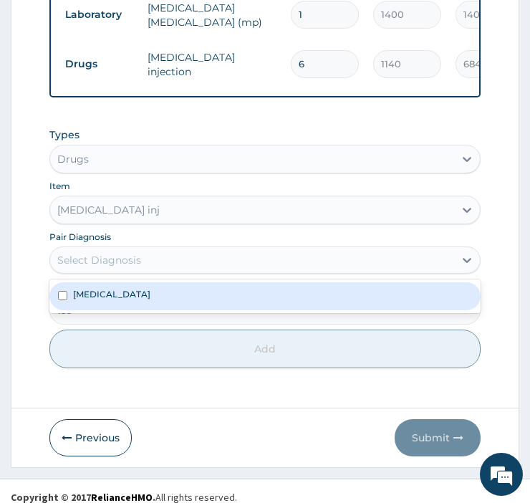
click at [62, 300] on input "checkbox" at bounding box center [62, 295] width 9 height 9
checkbox input "true"
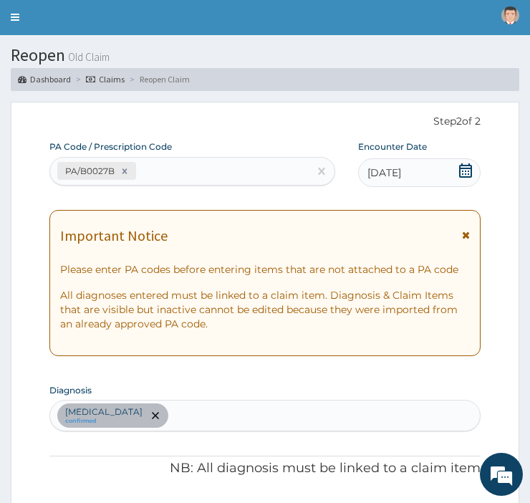
scroll to position [0, 0]
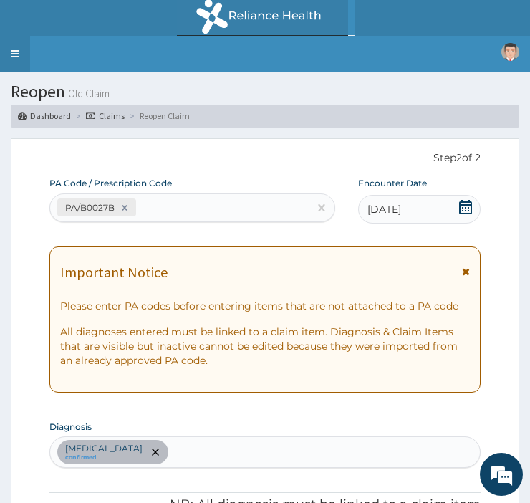
click at [15, 53] on link "Toggle navigation" at bounding box center [15, 54] width 30 height 36
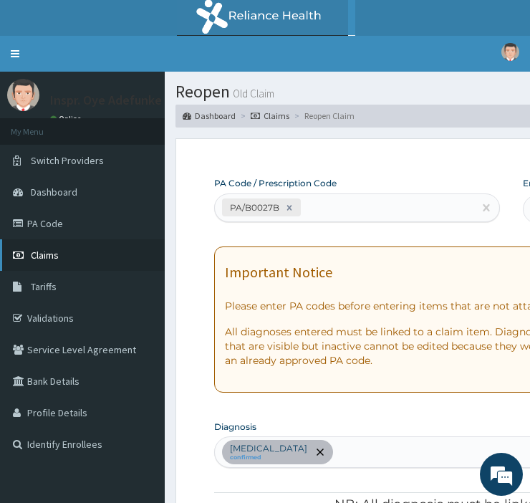
click at [57, 255] on span "Claims" at bounding box center [45, 254] width 28 height 13
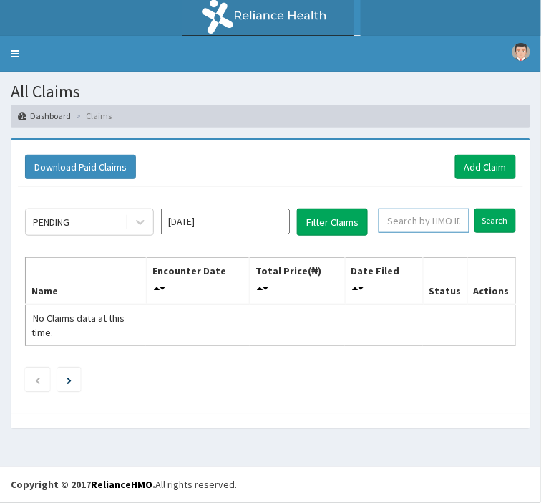
click at [409, 217] on input "text" at bounding box center [424, 220] width 91 height 24
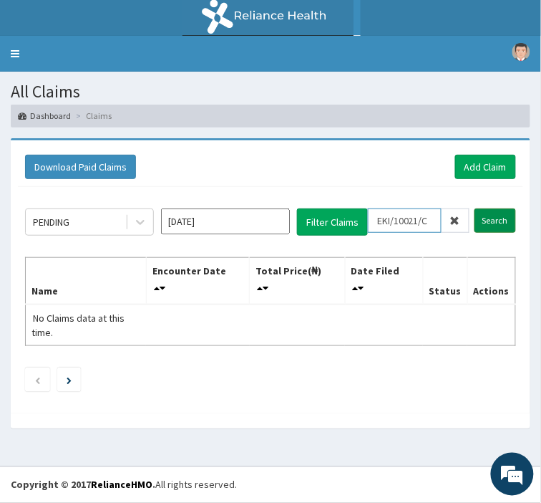
type input "EKI/10021/C"
click at [497, 218] on input "Search" at bounding box center [496, 220] width 42 height 24
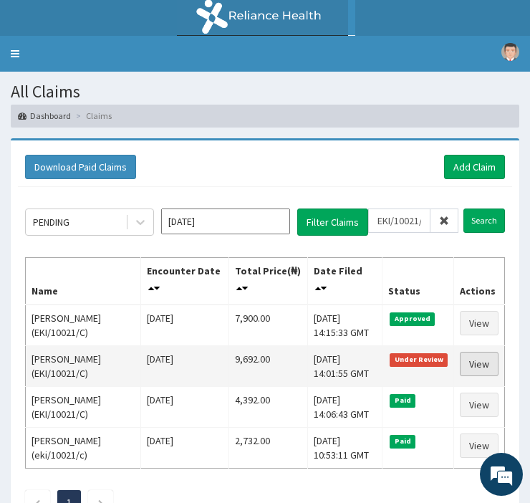
click at [476, 359] on link "View" at bounding box center [479, 363] width 39 height 24
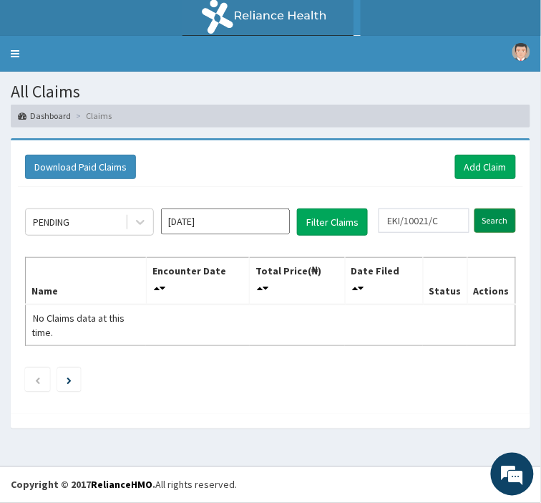
click at [495, 220] on input "Search" at bounding box center [496, 220] width 42 height 24
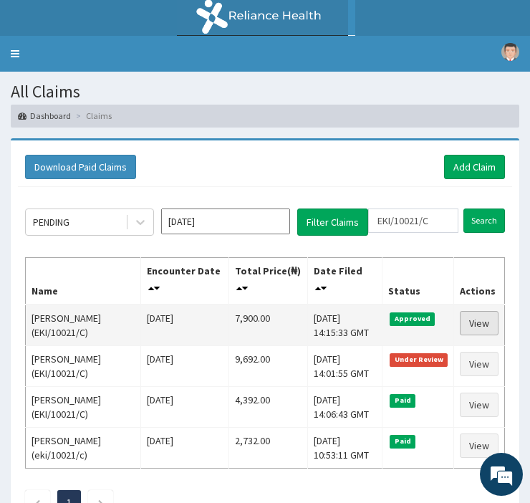
click at [475, 317] on link "View" at bounding box center [479, 323] width 39 height 24
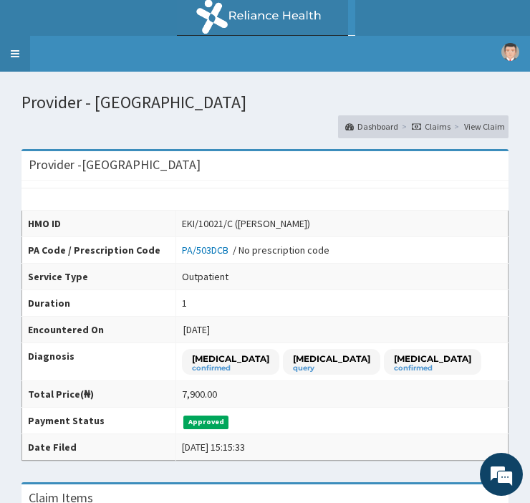
click at [15, 53] on link "Toggle navigation" at bounding box center [15, 54] width 30 height 36
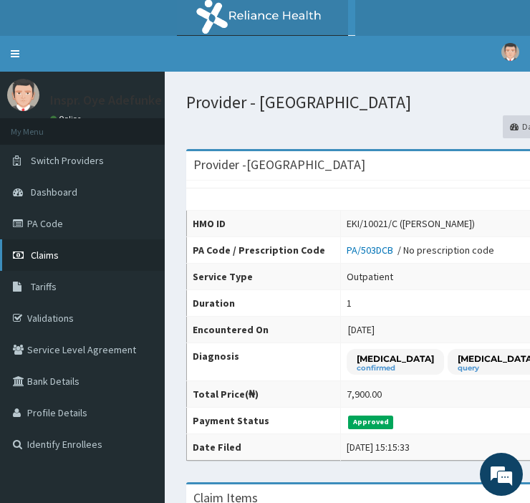
click at [43, 254] on span "Claims" at bounding box center [45, 254] width 28 height 13
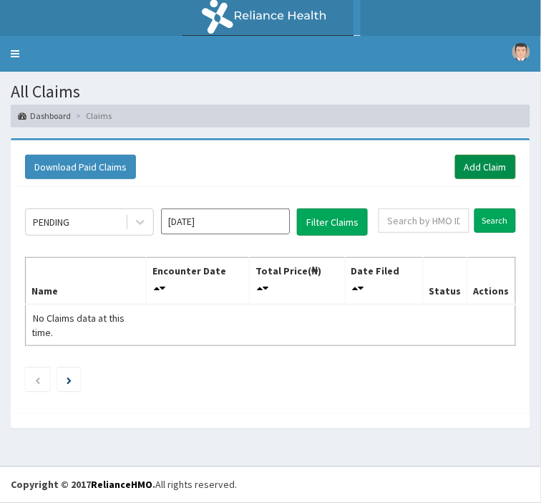
click at [480, 168] on link "Add Claim" at bounding box center [485, 167] width 61 height 24
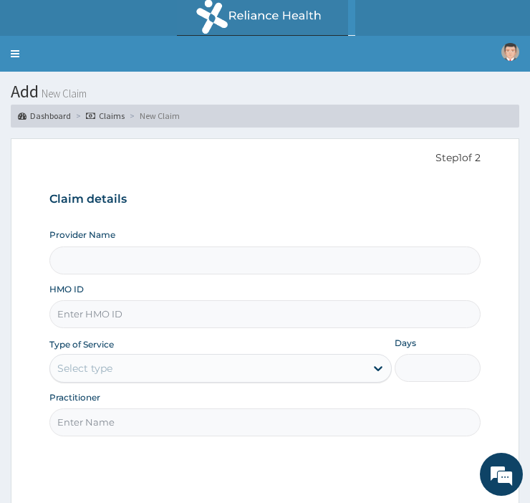
click at [142, 265] on input "Provider Name" at bounding box center [264, 260] width 431 height 28
type input "[GEOGRAPHIC_DATA]"
click at [88, 313] on input "HMO ID" at bounding box center [264, 314] width 431 height 28
type input "E"
